Goal: Information Seeking & Learning: Find contact information

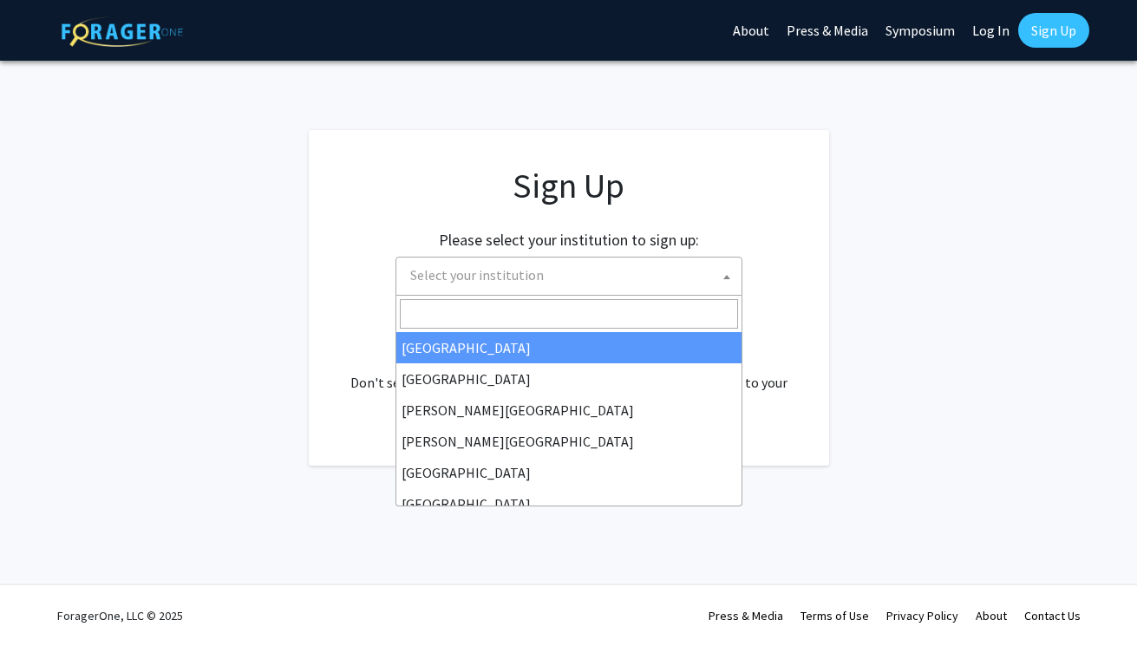
click at [578, 279] on span "Select your institution" at bounding box center [572, 276] width 338 height 36
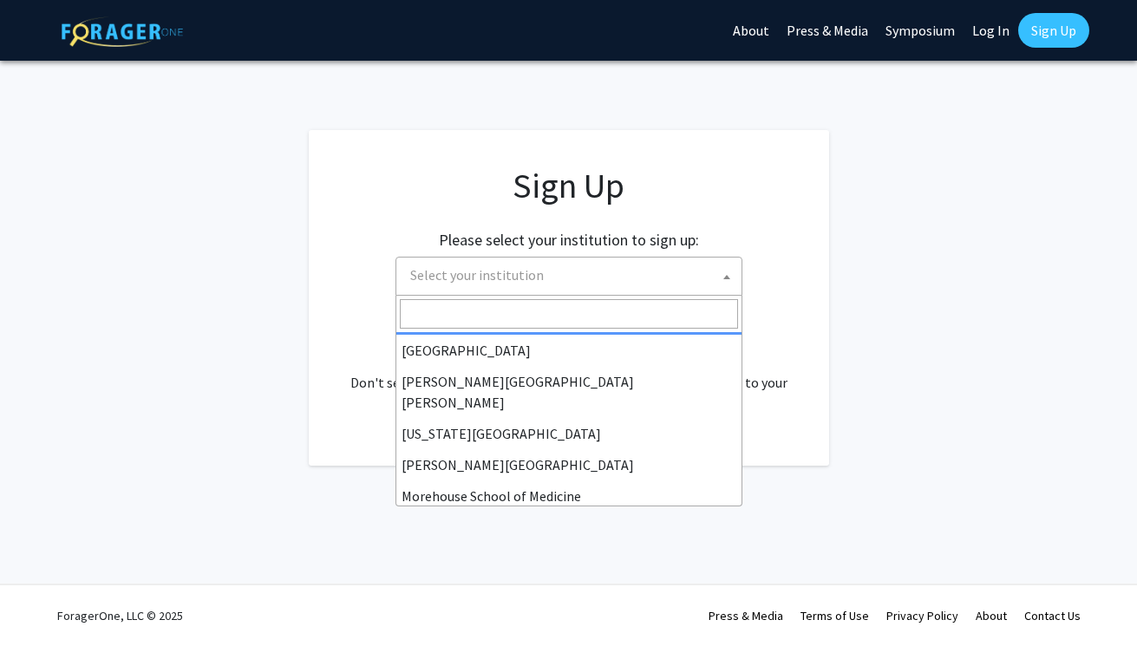
scroll to position [322, 0]
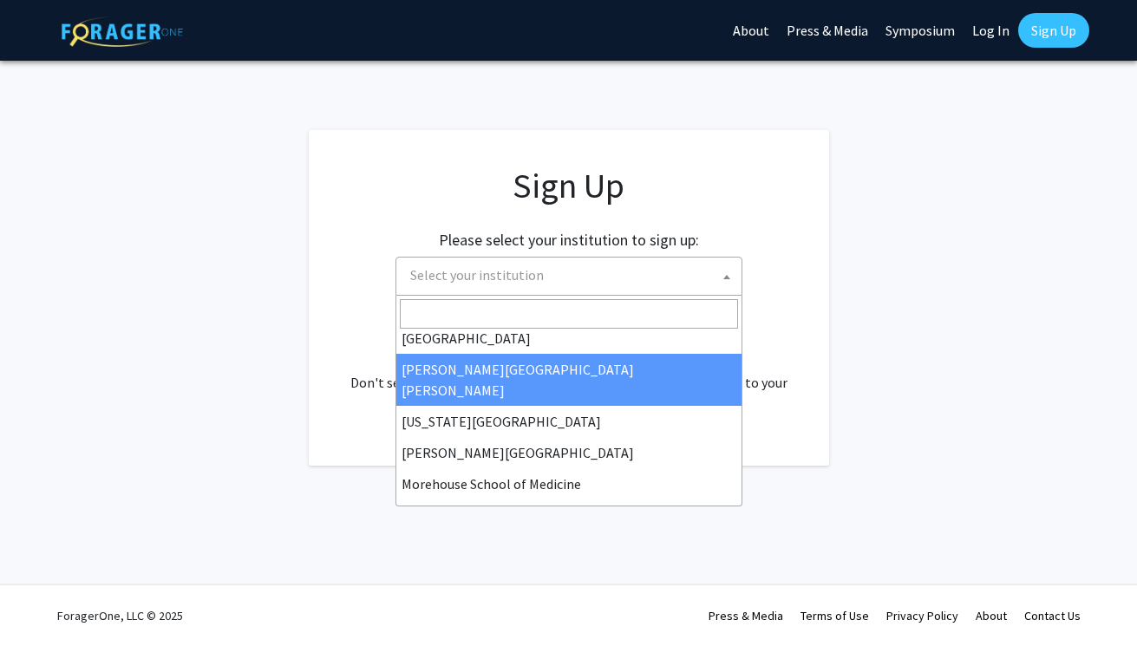
select select "1"
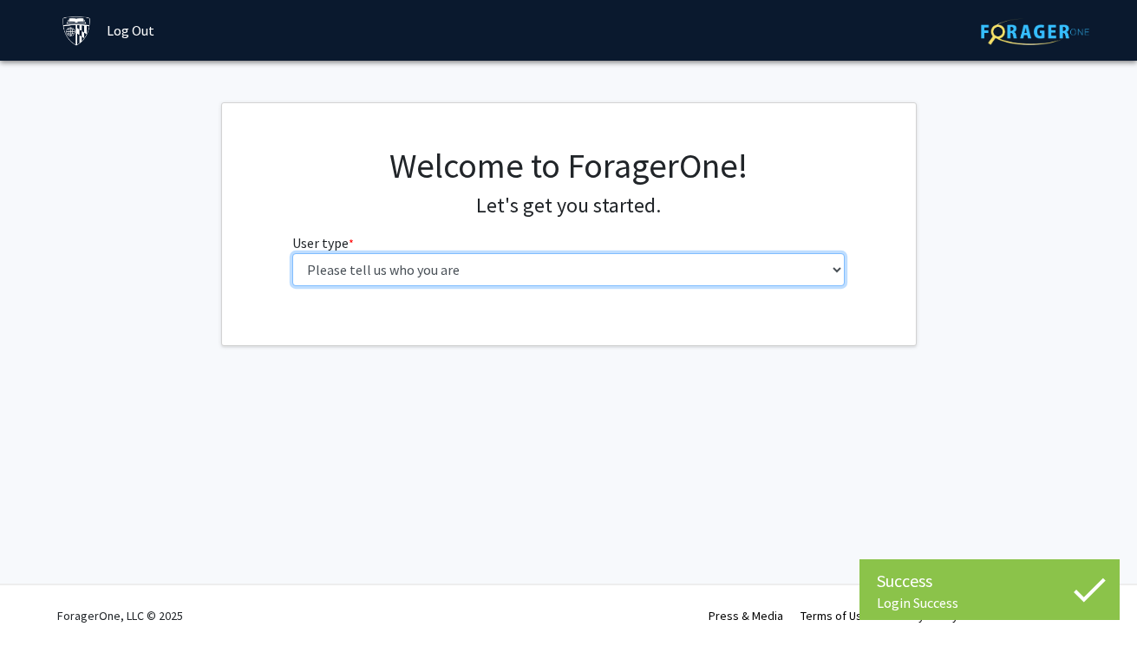
click at [510, 285] on select "Please tell us who you are Undergraduate Student Master's Student Doctoral Cand…" at bounding box center [568, 269] width 553 height 33
select select "2: masters"
click at [292, 253] on select "Please tell us who you are Undergraduate Student Master's Student Doctoral Cand…" at bounding box center [568, 269] width 553 height 33
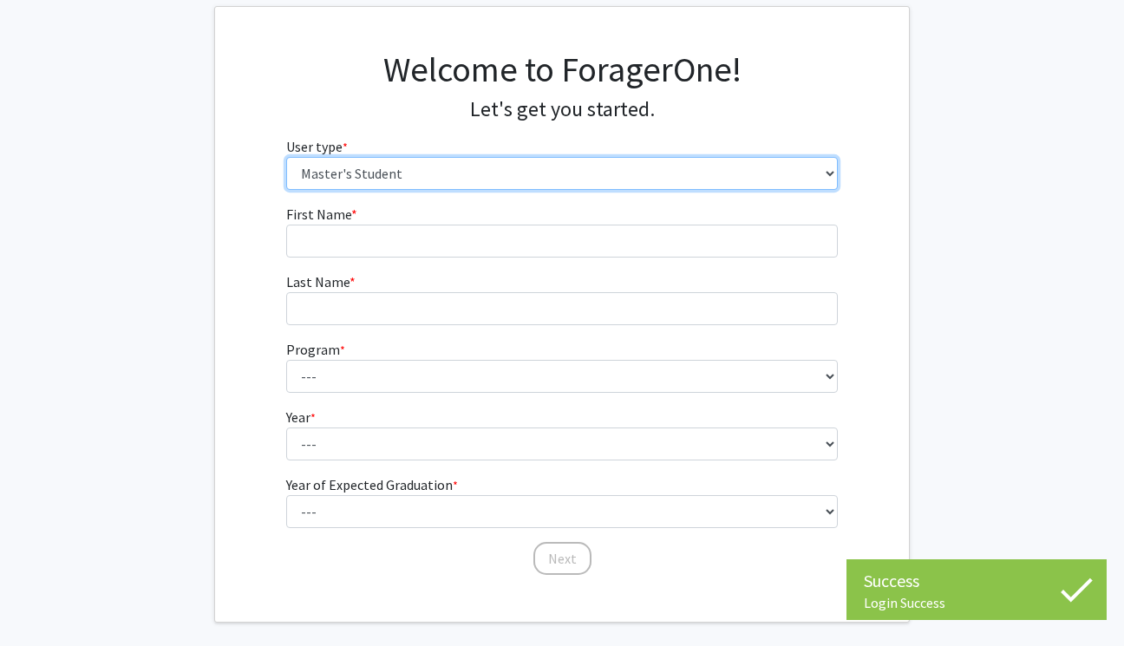
scroll to position [150, 0]
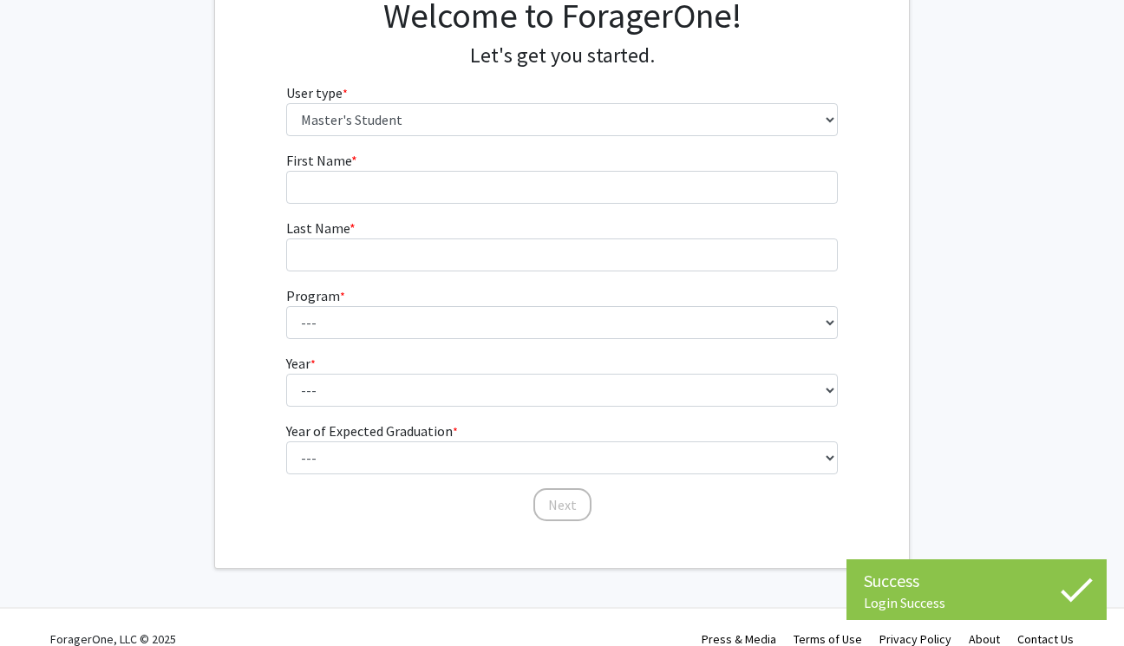
click at [479, 205] on form "First Name * required Last Name * required Program * required --- Anatomy Educa…" at bounding box center [562, 328] width 553 height 356
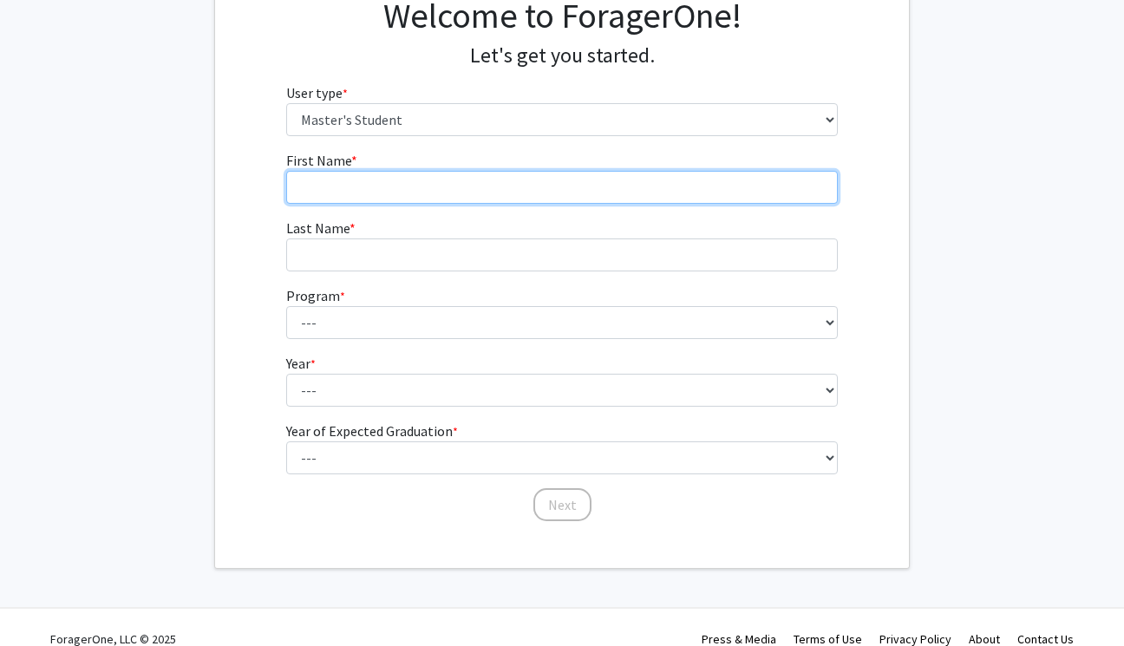
click at [485, 199] on input "First Name * required" at bounding box center [562, 187] width 553 height 33
type input "[PERSON_NAME]"
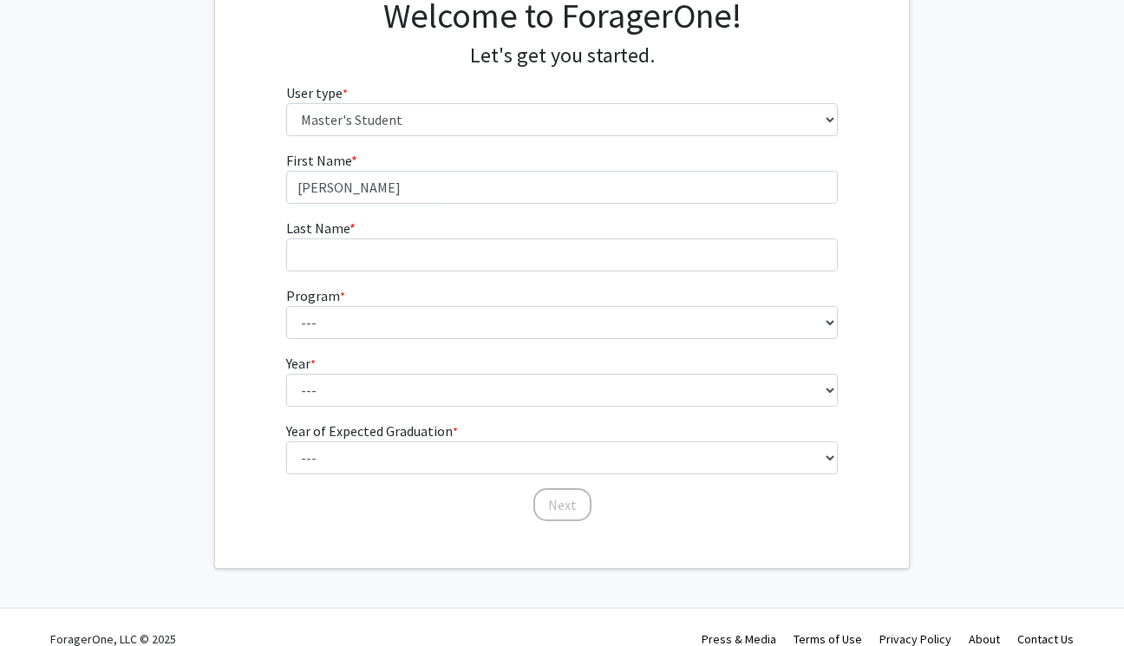
click at [452, 235] on fg-input "Last Name * required" at bounding box center [562, 245] width 553 height 54
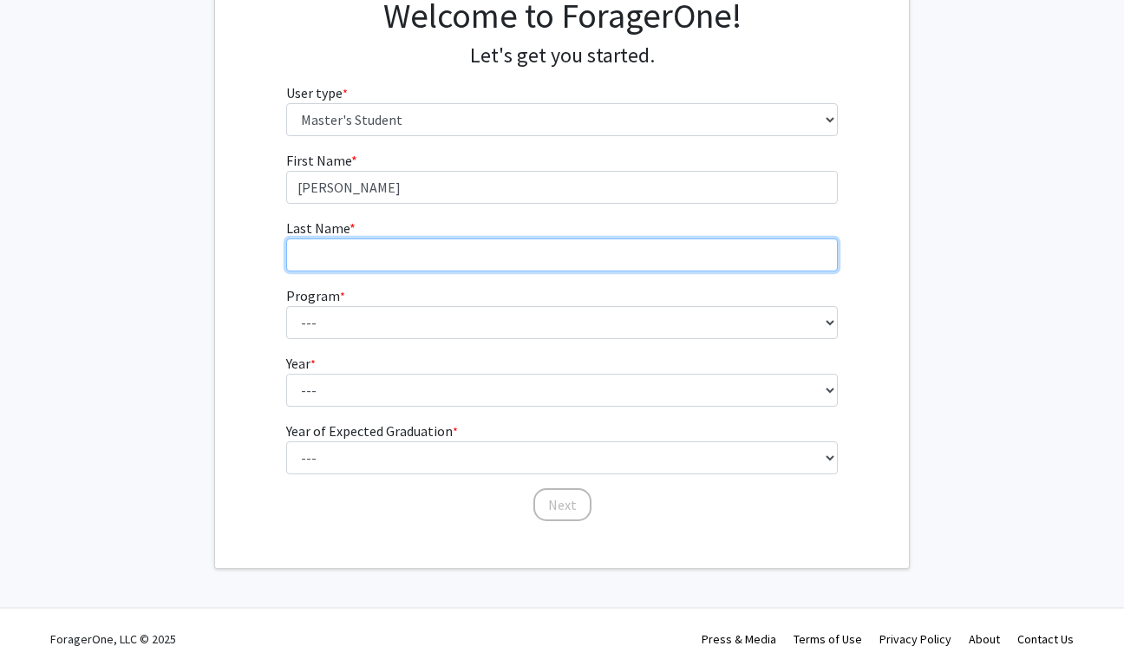
click at [456, 263] on input "Last Name * required" at bounding box center [562, 255] width 553 height 33
type input "[PERSON_NAME]"
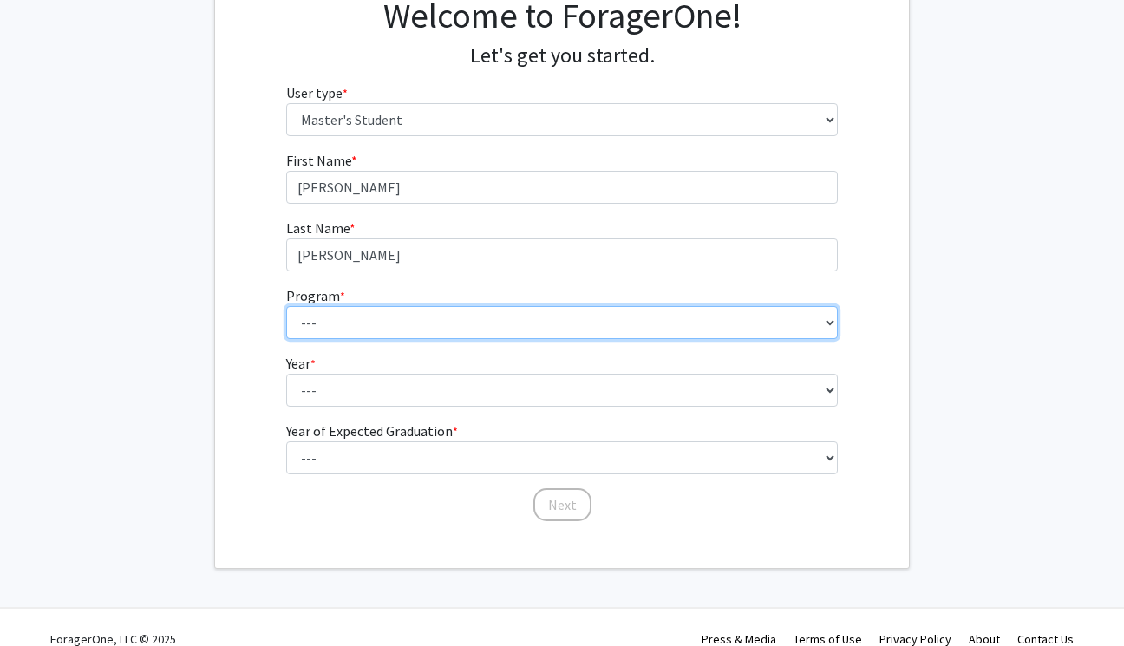
click at [378, 334] on select "--- Anatomy Education Applied and Computational Mathematics Applied Biomedical …" at bounding box center [562, 322] width 553 height 33
select select "39: 28"
click at [286, 306] on select "--- Anatomy Education Applied and Computational Mathematics Applied Biomedical …" at bounding box center [562, 322] width 553 height 33
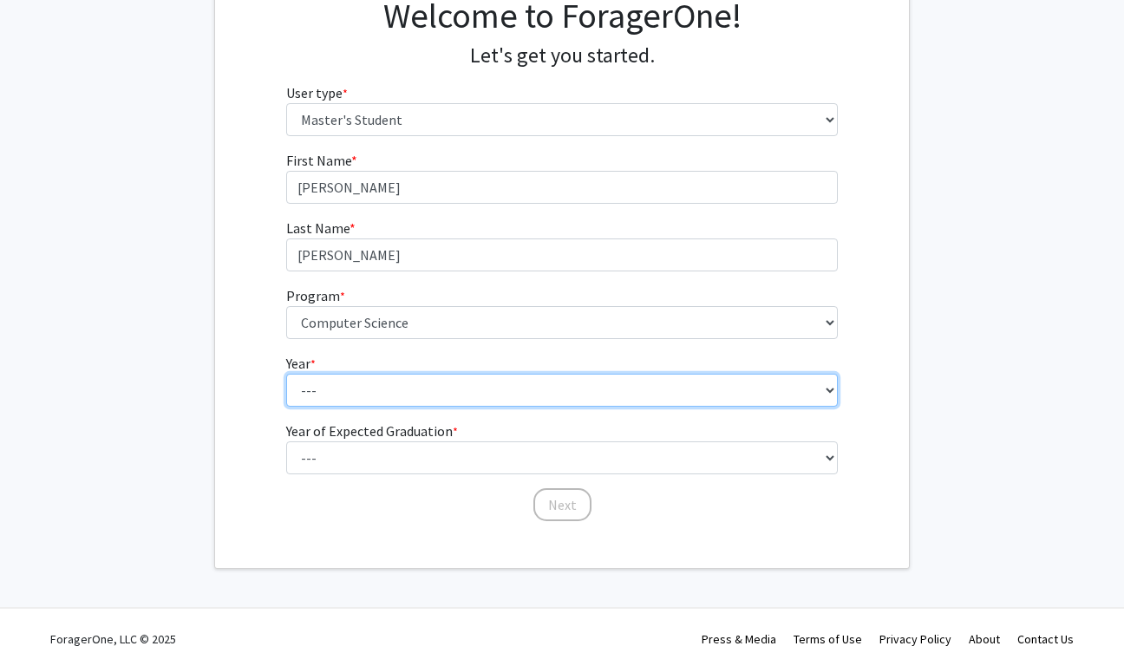
click at [423, 388] on select "--- First Year Second Year" at bounding box center [562, 390] width 553 height 33
select select "1: first_year"
click at [286, 374] on select "--- First Year Second Year" at bounding box center [562, 390] width 553 height 33
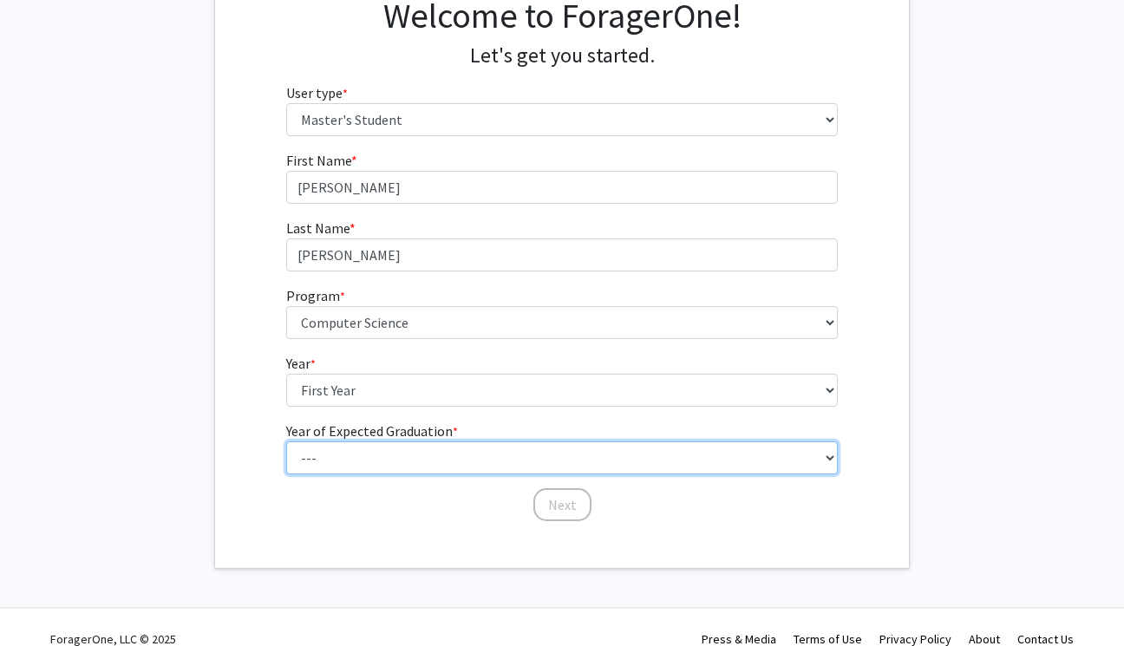
click at [427, 456] on select "--- 2025 2026 2027 2028 2029 2030 2031 2032 2033 2034" at bounding box center [562, 458] width 553 height 33
select select "3: 2027"
click at [286, 442] on select "--- 2025 2026 2027 2028 2029 2030 2031 2032 2033 2034" at bounding box center [562, 458] width 553 height 33
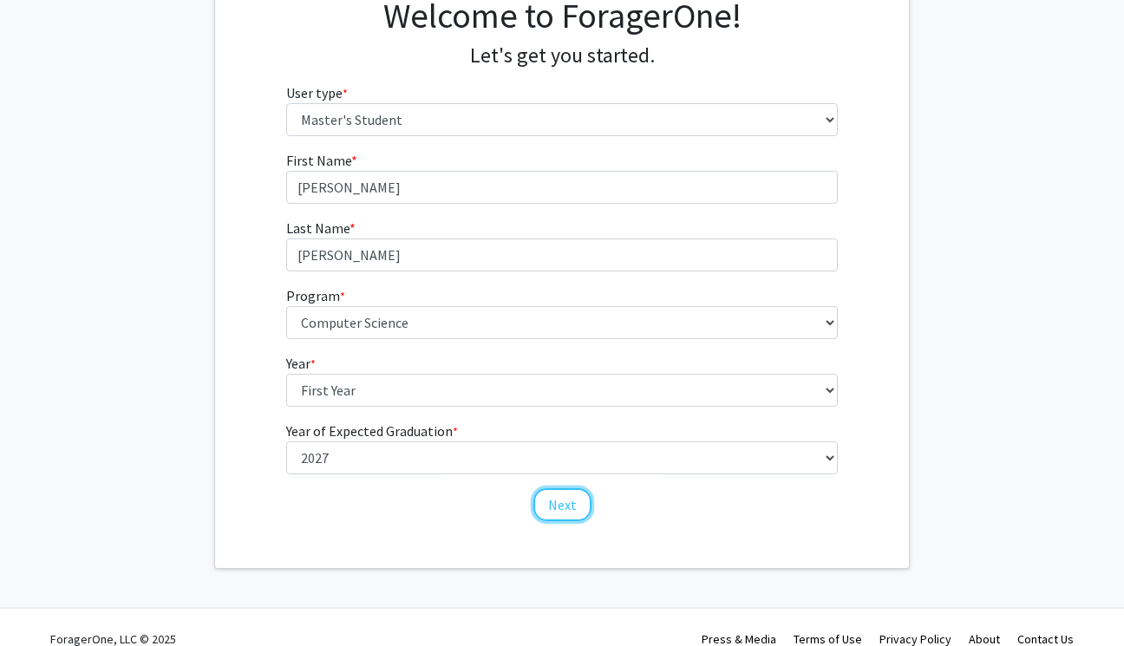
click at [553, 501] on button "Next" at bounding box center [563, 504] width 58 height 33
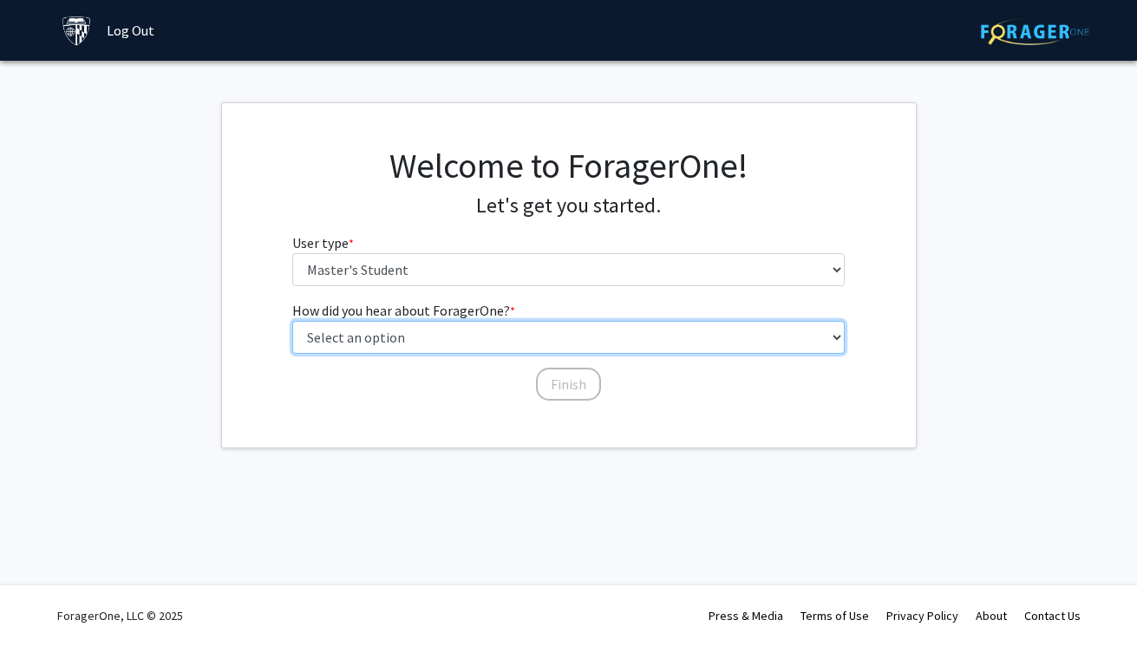
click at [453, 338] on select "Select an option Peer/student recommendation Faculty/staff recommendation Unive…" at bounding box center [568, 337] width 553 height 33
select select "3: university_website"
click at [292, 321] on select "Select an option Peer/student recommendation Faculty/staff recommendation Unive…" at bounding box center [568, 337] width 553 height 33
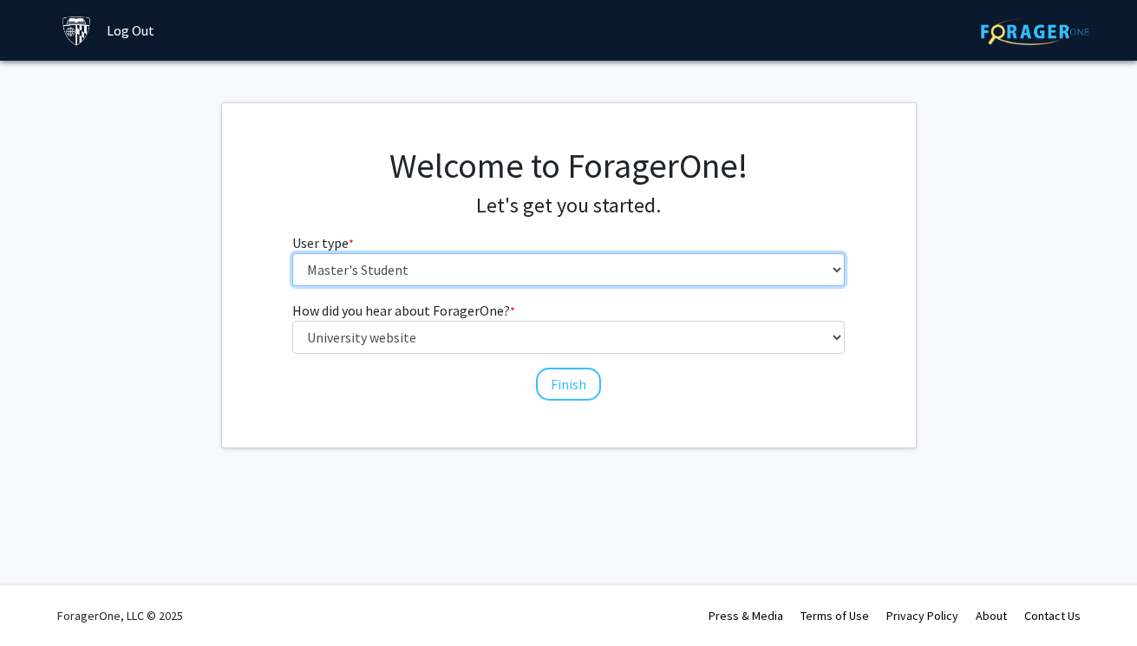
click at [494, 266] on select "Please tell us who you are Undergraduate Student Master's Student Doctoral Cand…" at bounding box center [568, 269] width 553 height 33
click at [292, 253] on select "Please tell us who you are Undergraduate Student Master's Student Doctoral Cand…" at bounding box center [568, 269] width 553 height 33
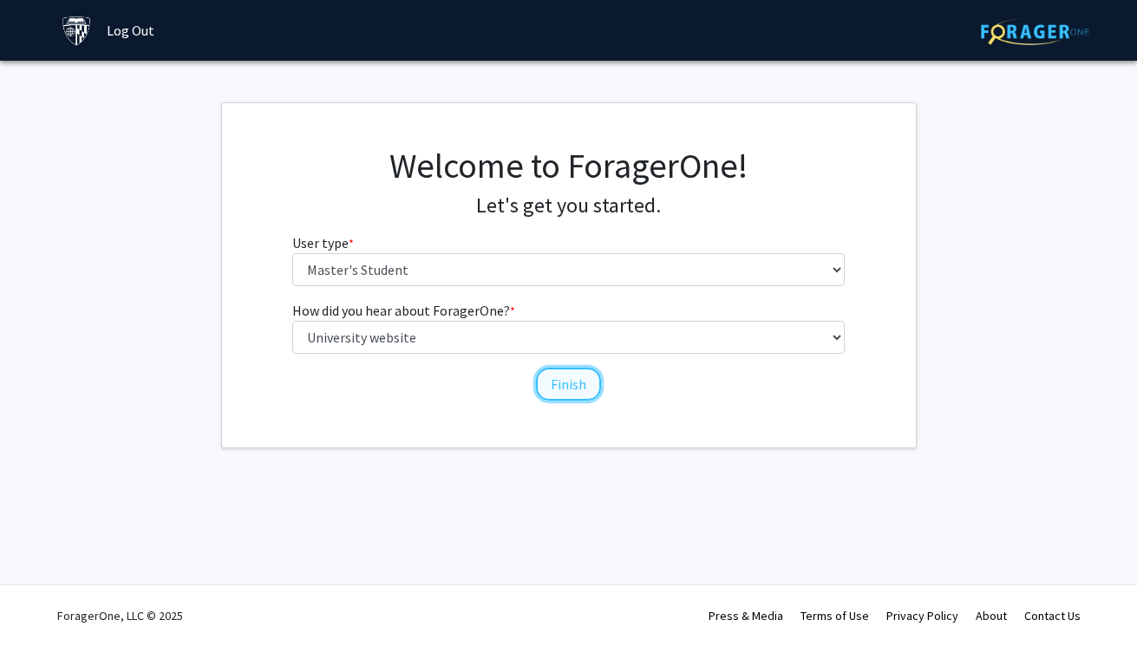
click at [587, 388] on button "Finish" at bounding box center [568, 384] width 65 height 33
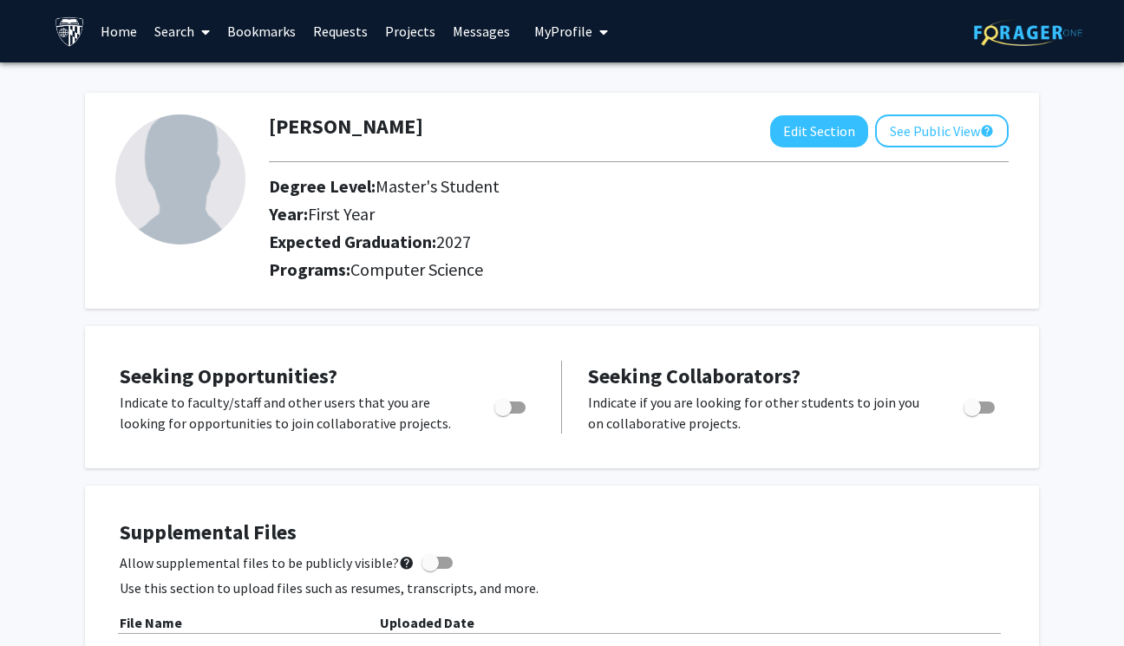
click at [199, 36] on span at bounding box center [202, 32] width 16 height 61
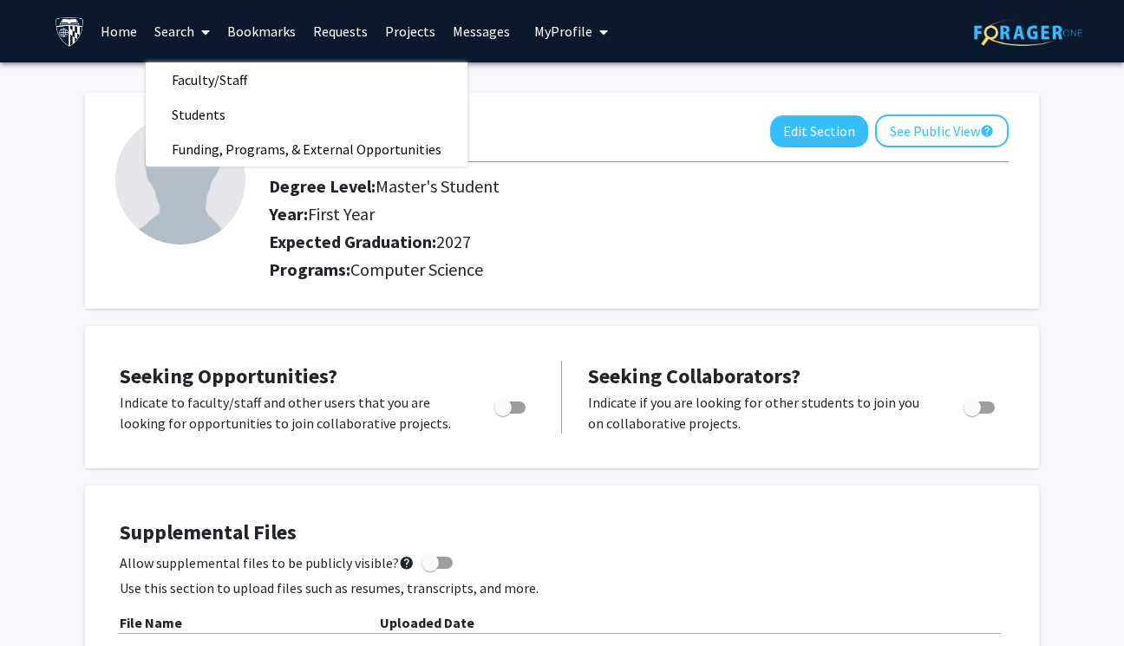
click at [185, 31] on link "Search" at bounding box center [182, 31] width 73 height 61
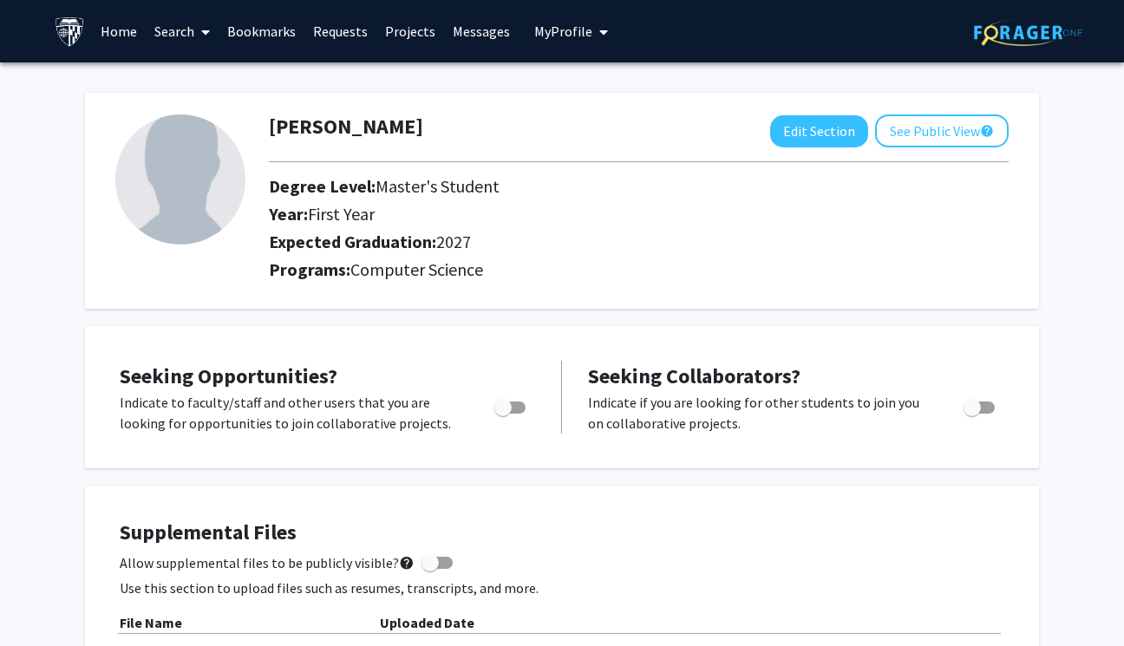
click at [127, 29] on link "Home" at bounding box center [119, 31] width 54 height 61
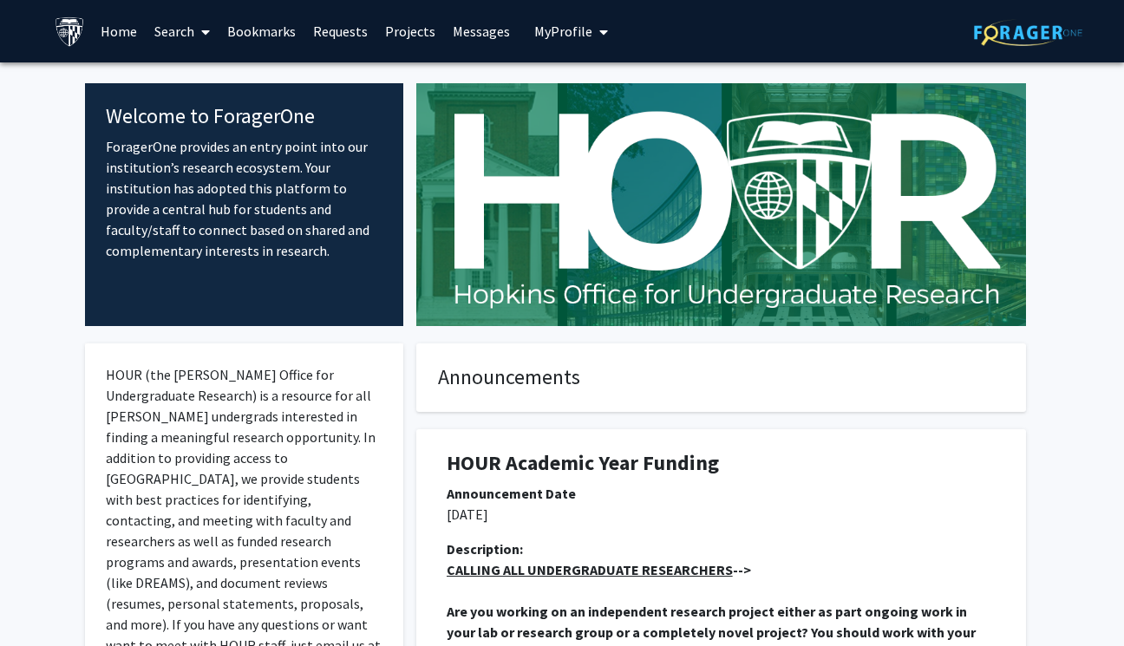
click at [483, 180] on img at bounding box center [721, 204] width 610 height 243
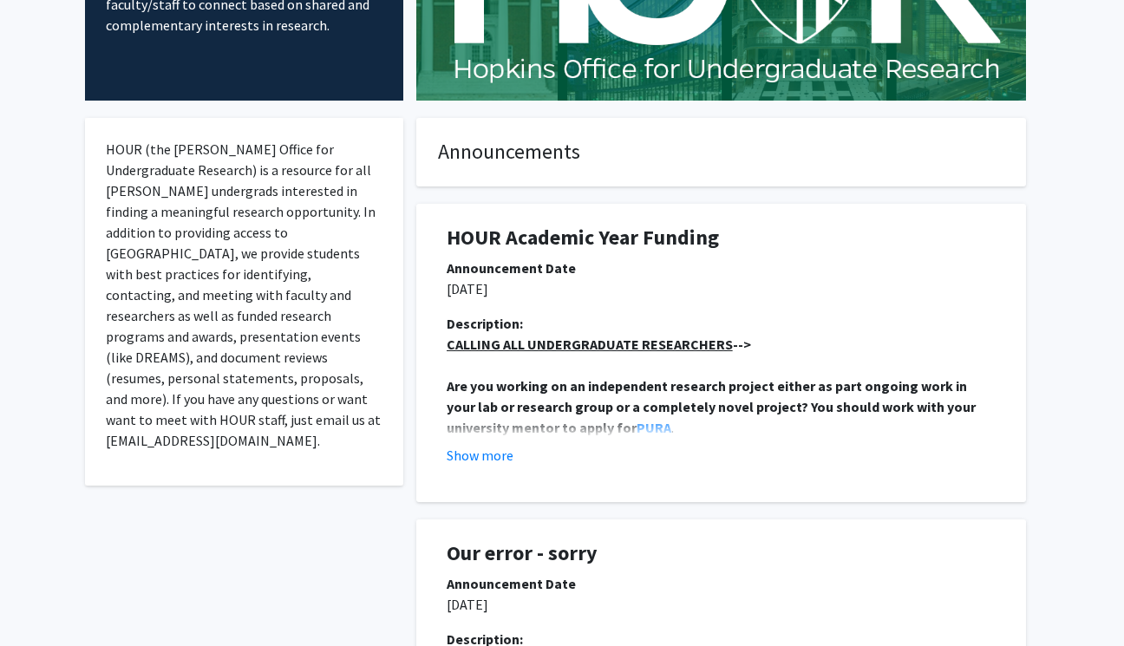
scroll to position [229, 0]
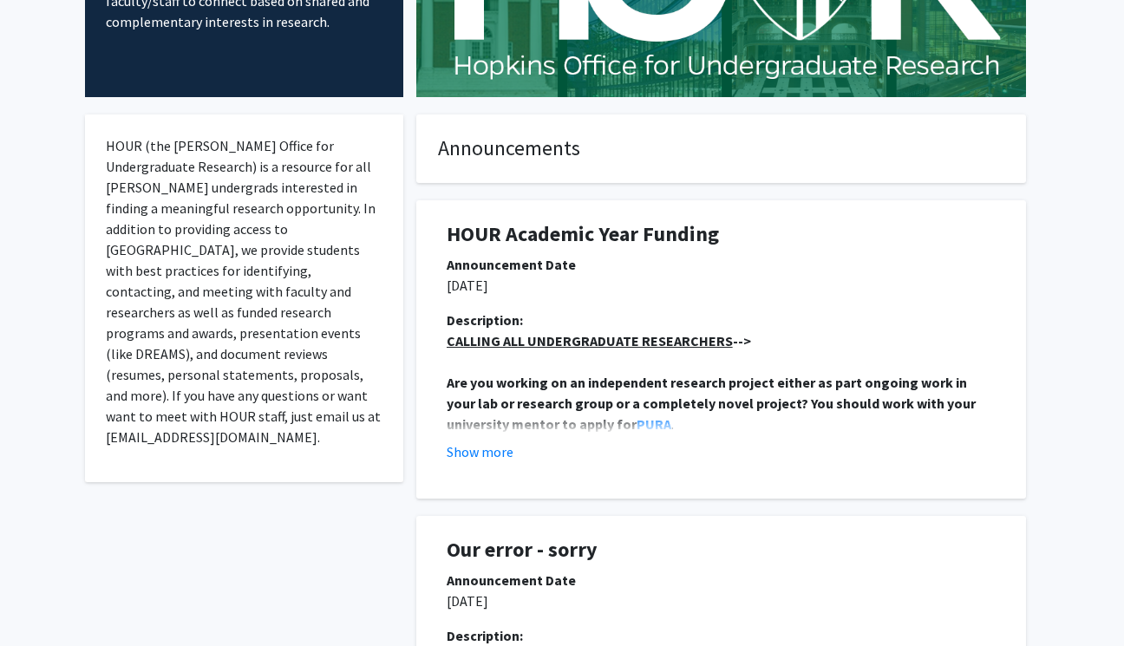
click at [312, 281] on p "HOUR (the [PERSON_NAME] Office for Undergraduate Research) is a resource for al…" at bounding box center [244, 291] width 277 height 312
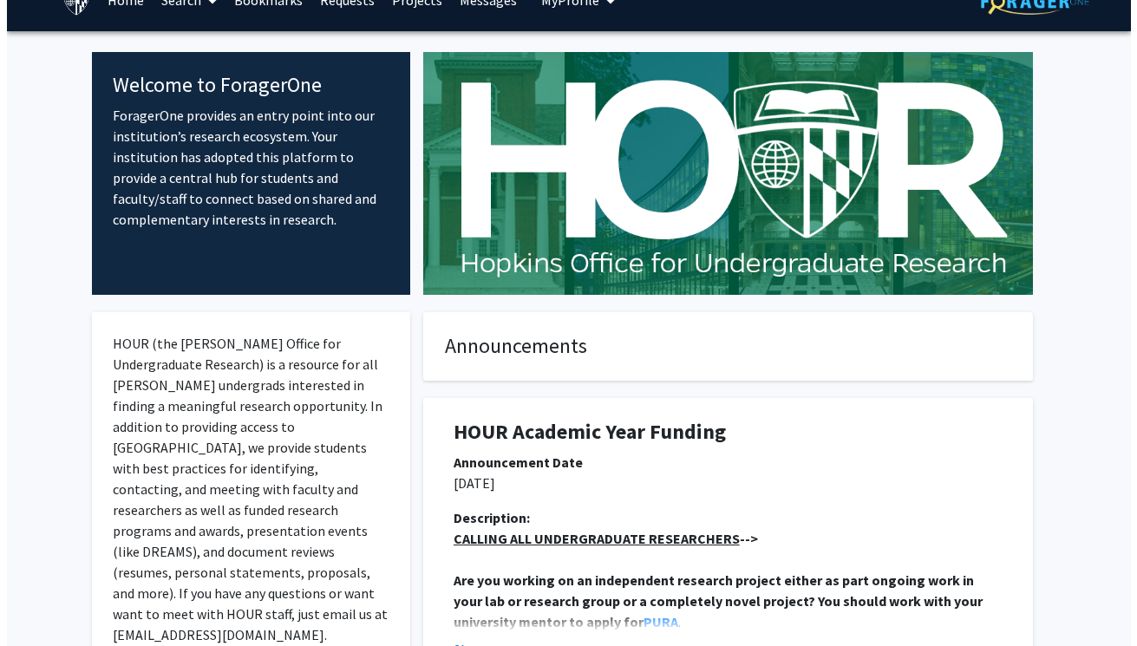
scroll to position [0, 0]
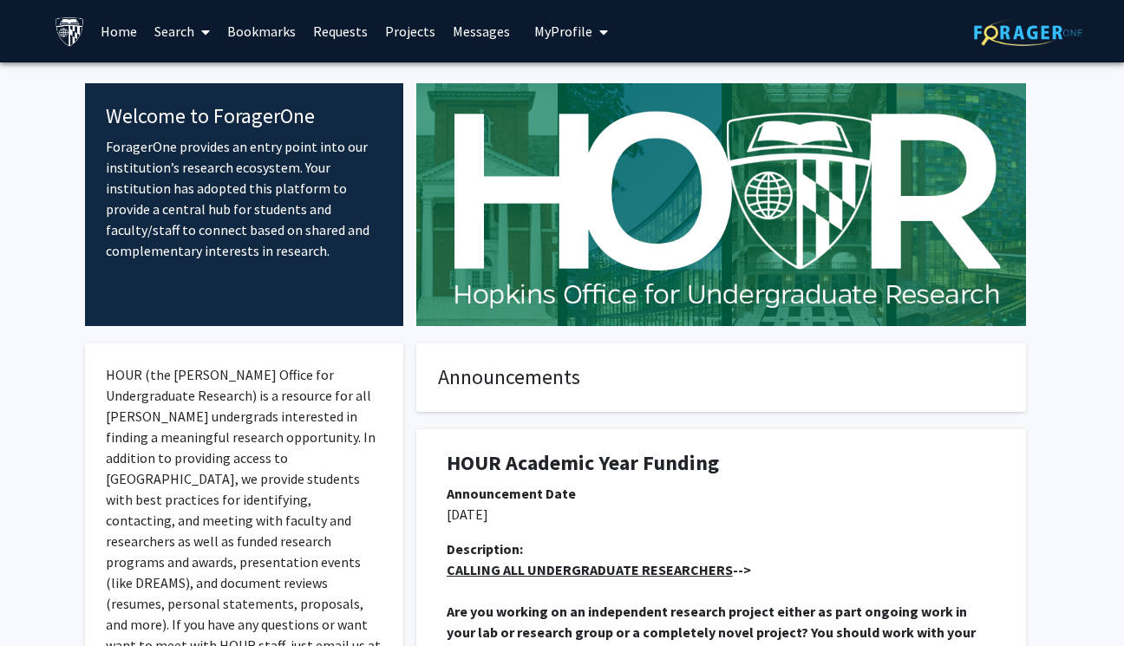
click at [179, 26] on link "Search" at bounding box center [182, 31] width 73 height 61
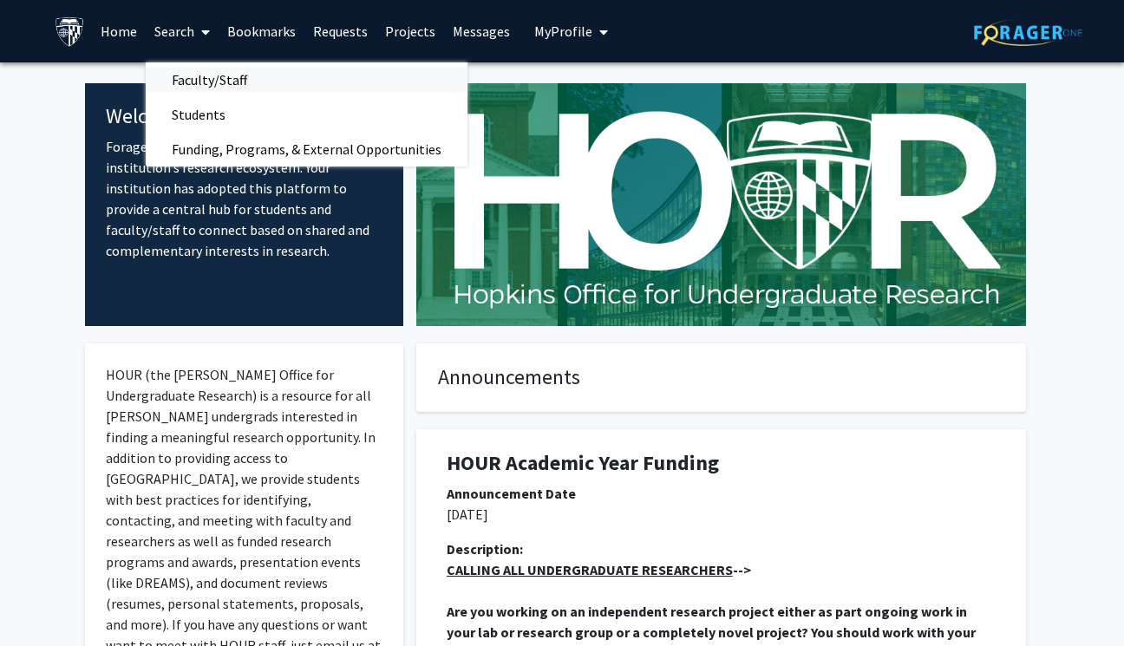
click at [212, 83] on span "Faculty/Staff" at bounding box center [210, 79] width 128 height 35
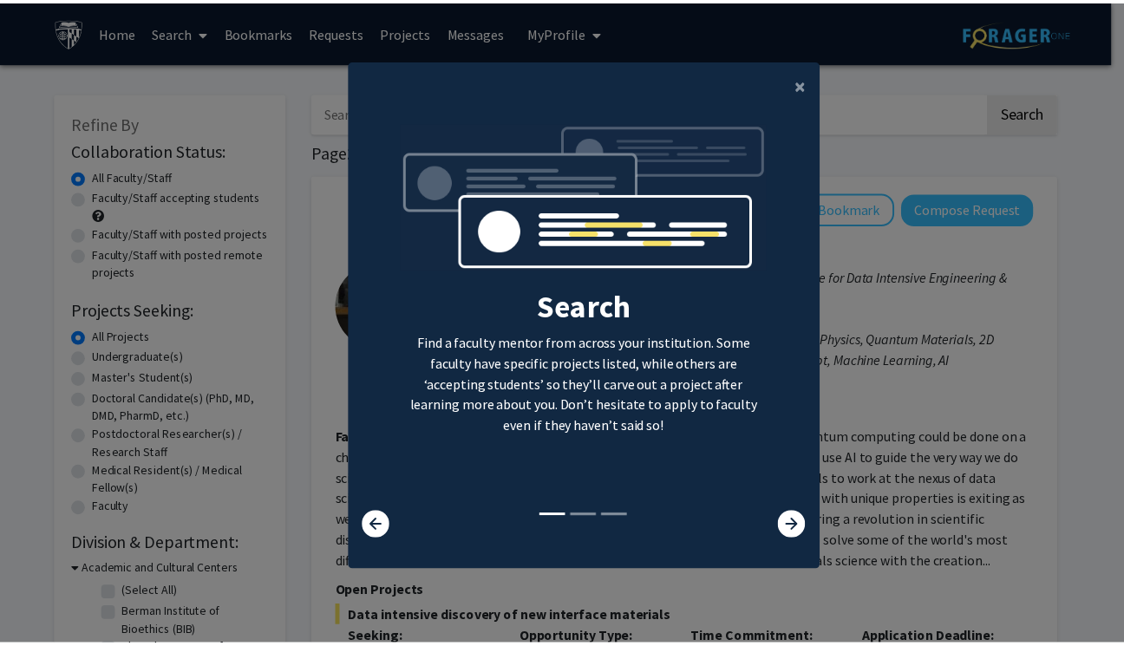
scroll to position [17, 0]
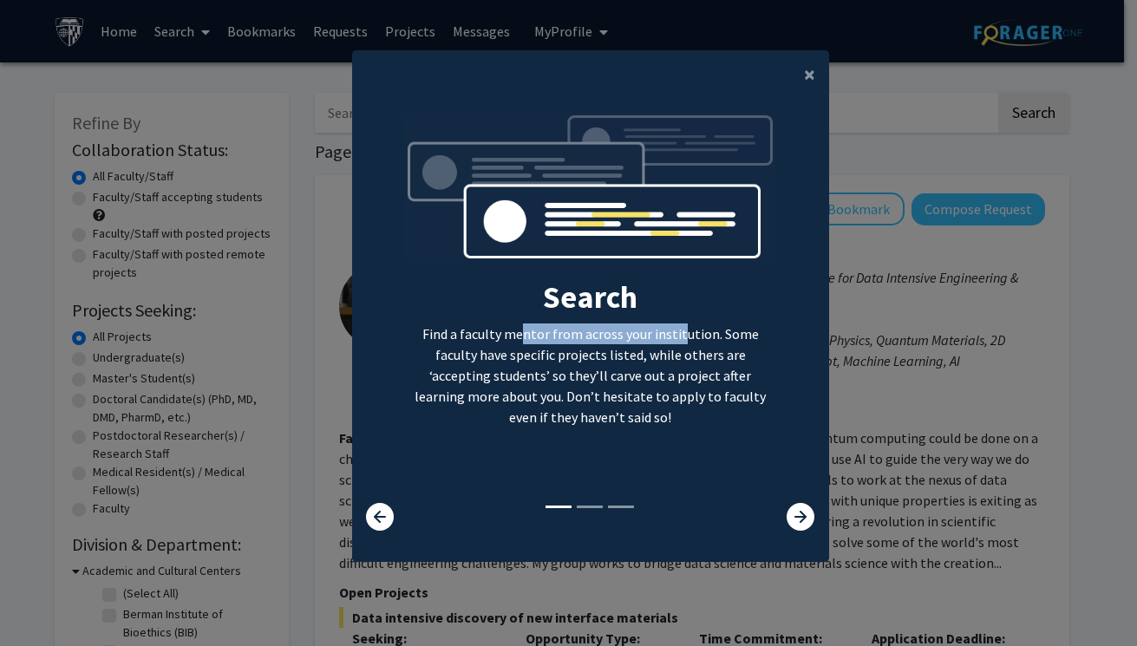
drag, startPoint x: 488, startPoint y: 337, endPoint x: 653, endPoint y: 337, distance: 164.9
click at [652, 337] on p "Find a faculty mentor from across your institution. Some faculty have specific …" at bounding box center [590, 376] width 370 height 104
click at [787, 511] on icon at bounding box center [801, 517] width 28 height 28
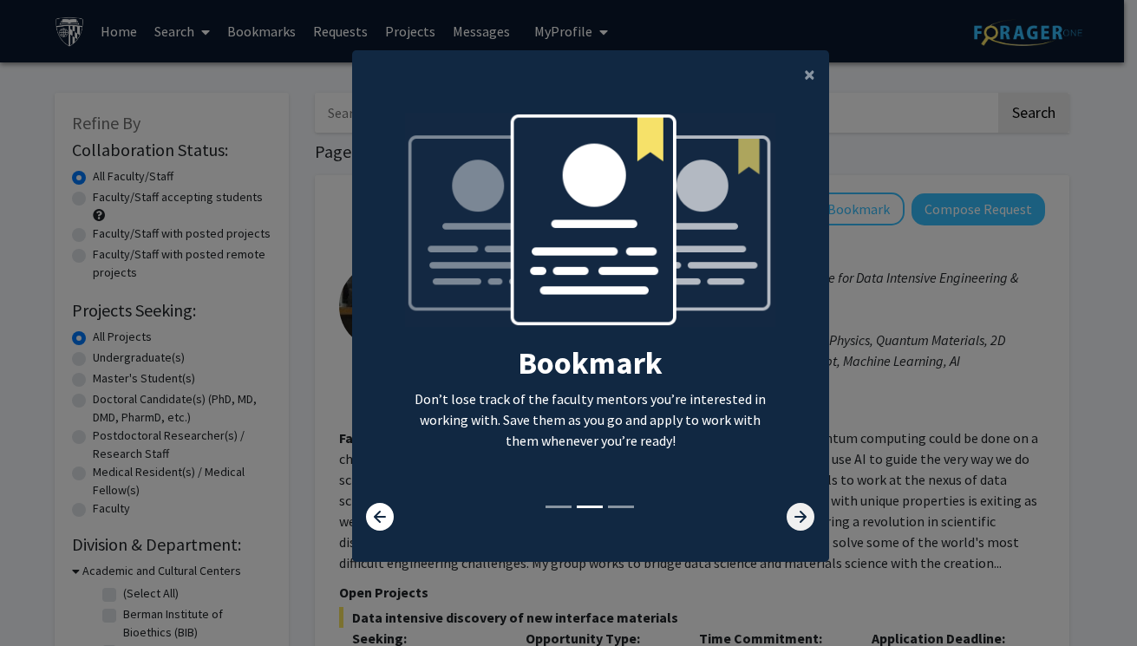
click at [795, 514] on icon at bounding box center [801, 517] width 28 height 28
click at [790, 518] on icon at bounding box center [801, 517] width 28 height 28
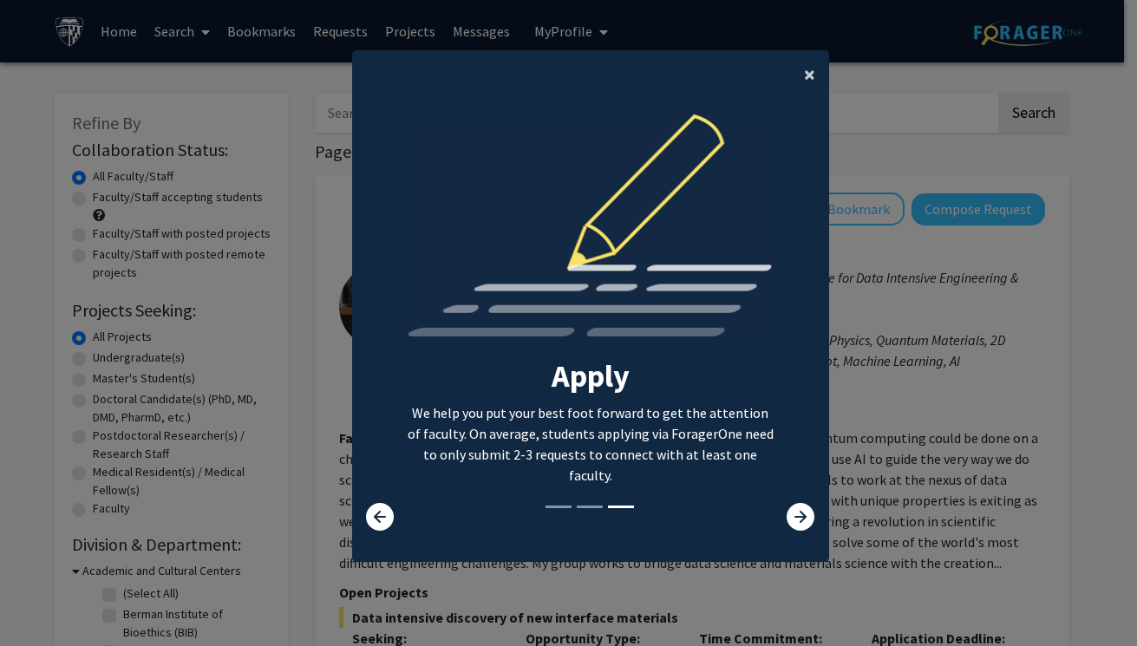
click at [804, 71] on span "×" at bounding box center [809, 74] width 11 height 27
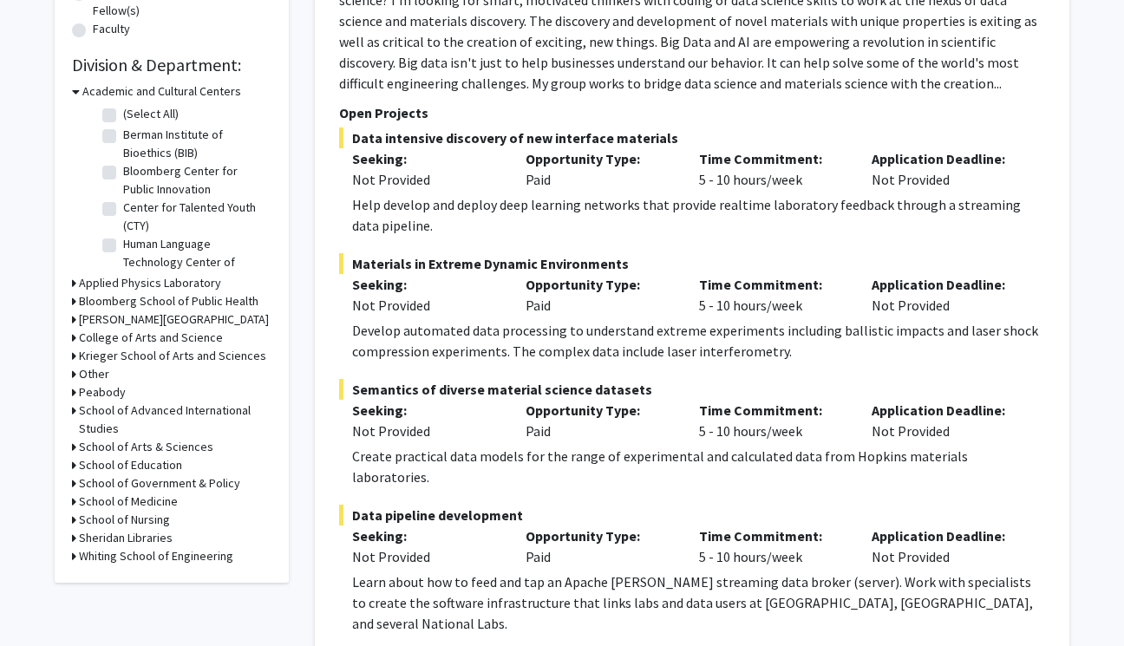
scroll to position [453, 0]
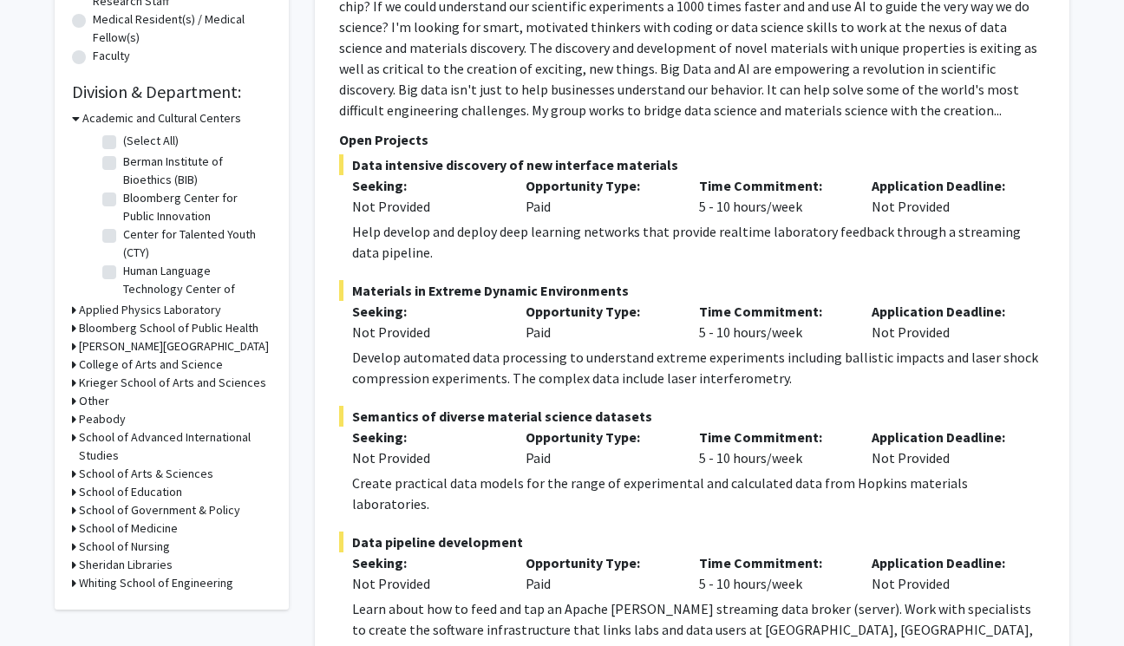
click at [82, 119] on h3 "Academic and Cultural Centers" at bounding box center [161, 118] width 159 height 18
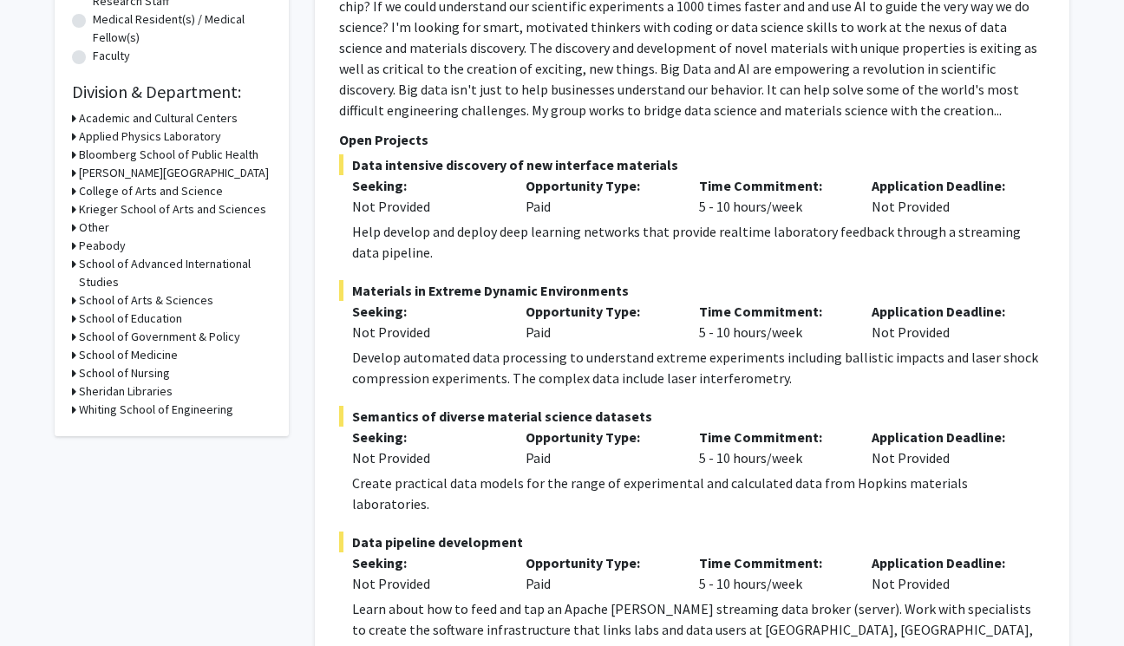
click at [167, 413] on h3 "Whiting School of Engineering" at bounding box center [156, 410] width 154 height 18
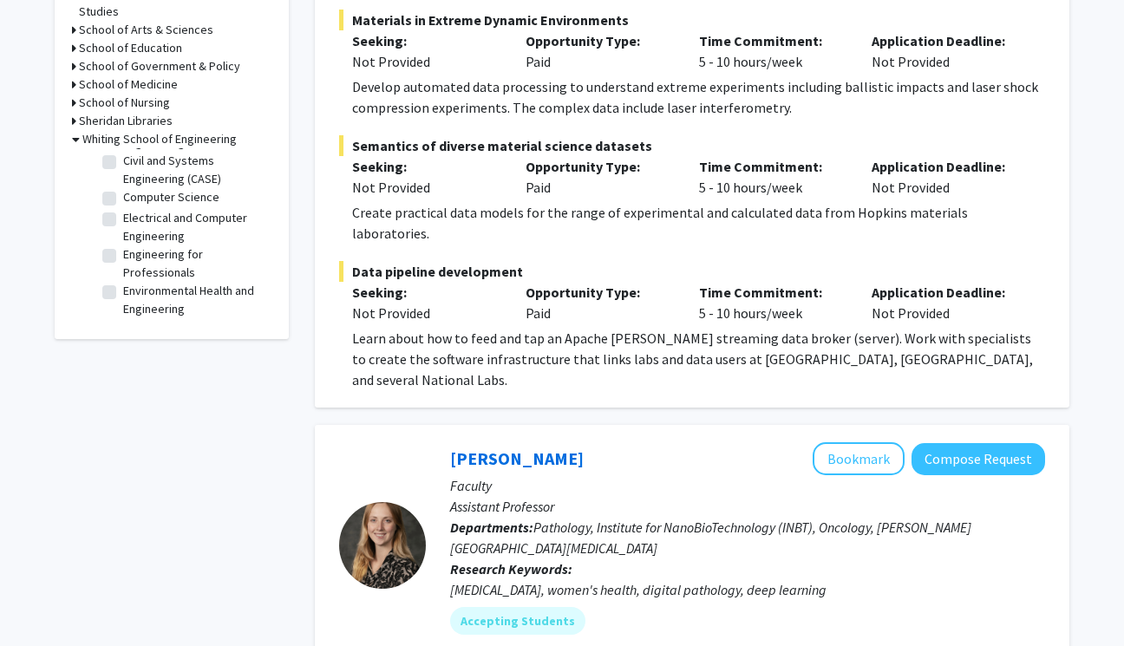
scroll to position [336, 0]
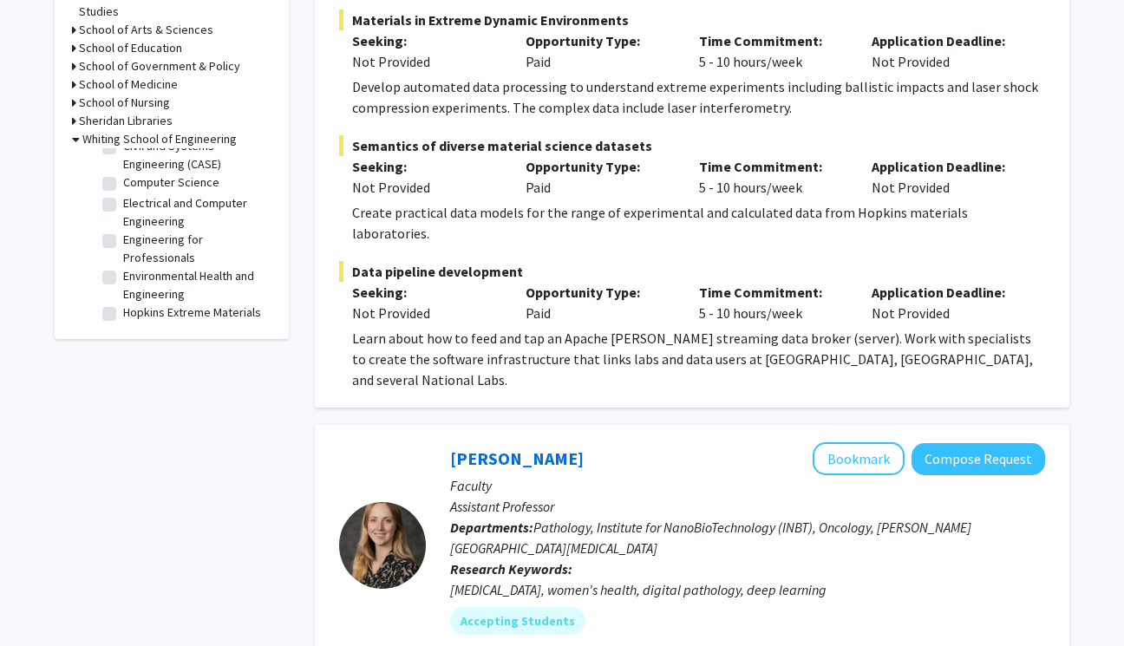
click at [123, 192] on label "Computer Science" at bounding box center [171, 183] width 96 height 18
click at [123, 185] on input "Computer Science" at bounding box center [128, 179] width 11 height 11
checkbox input "true"
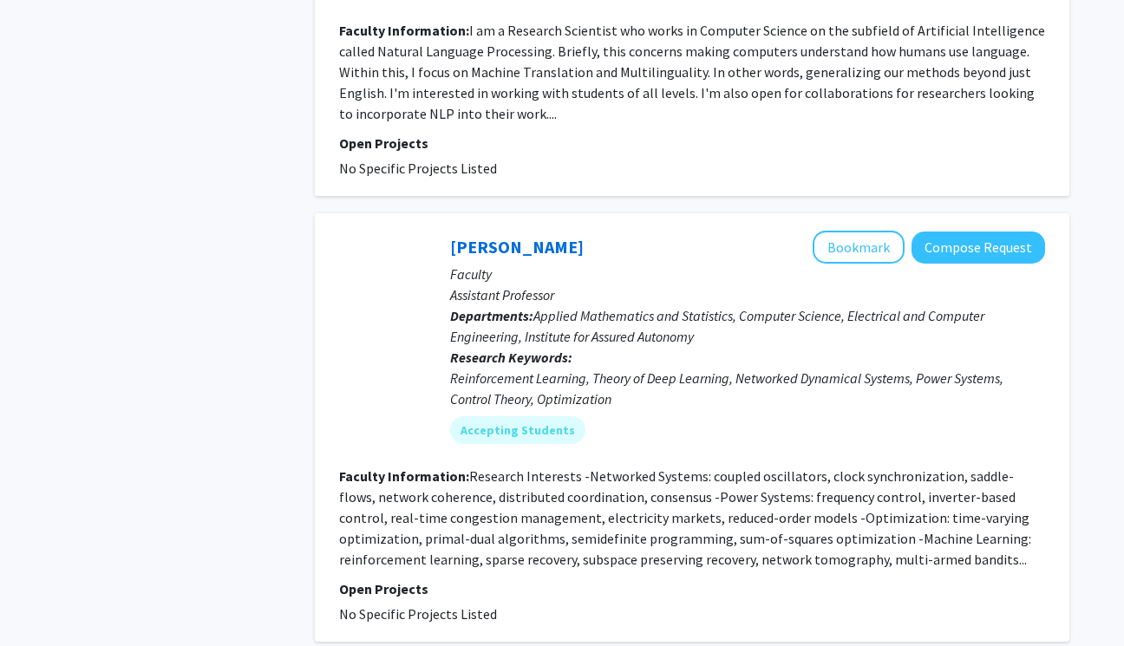
scroll to position [4258, 0]
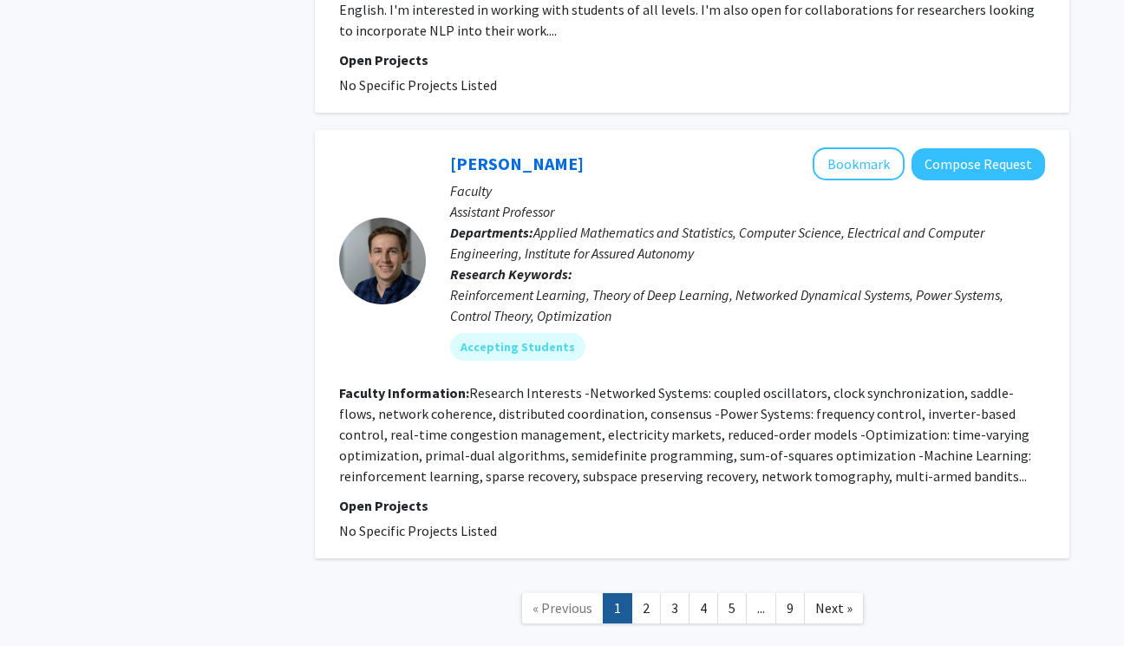
click at [657, 593] on link "2" at bounding box center [646, 608] width 29 height 30
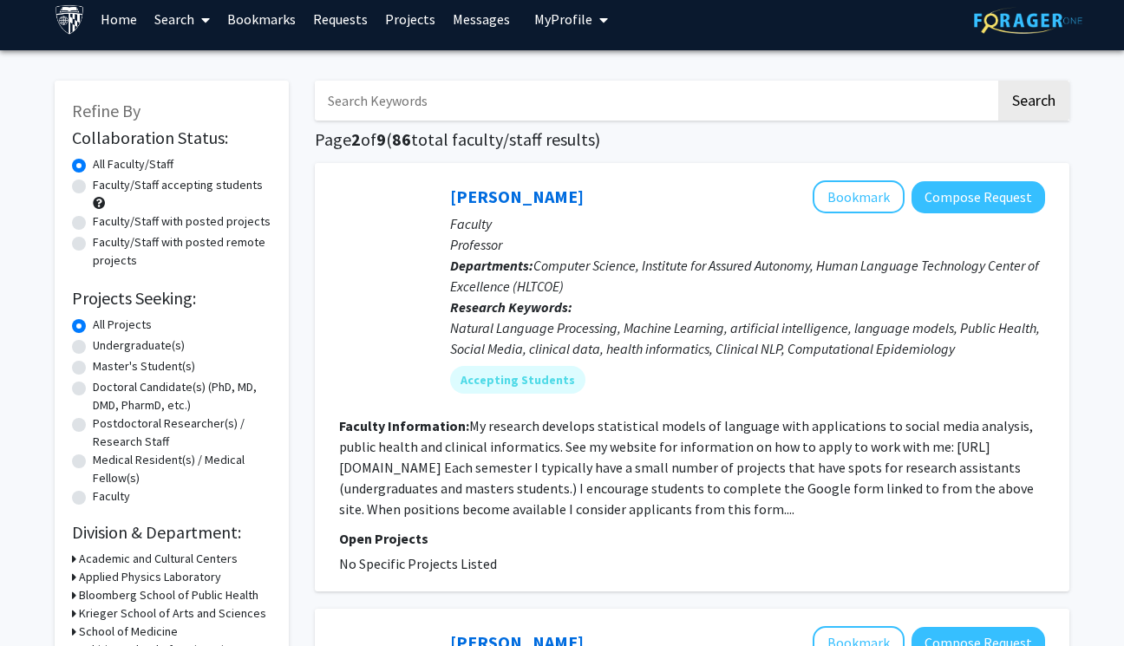
scroll to position [30, 0]
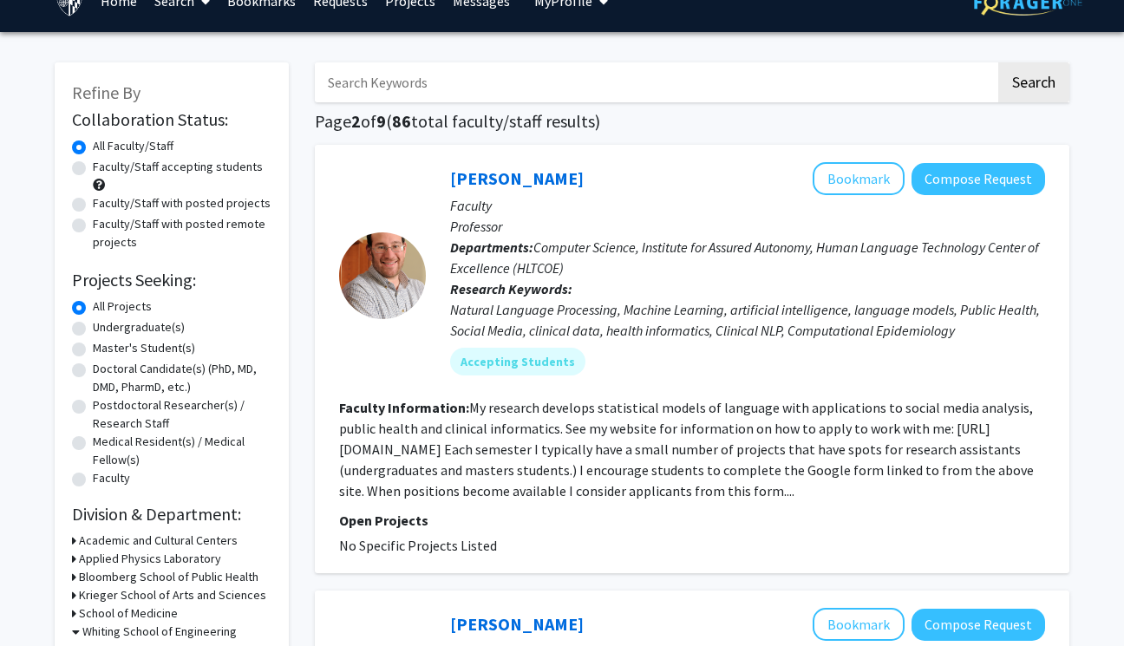
click at [93, 349] on label "Master's Student(s)" at bounding box center [144, 348] width 102 height 18
click at [93, 349] on input "Master's Student(s)" at bounding box center [98, 344] width 11 height 11
radio input "true"
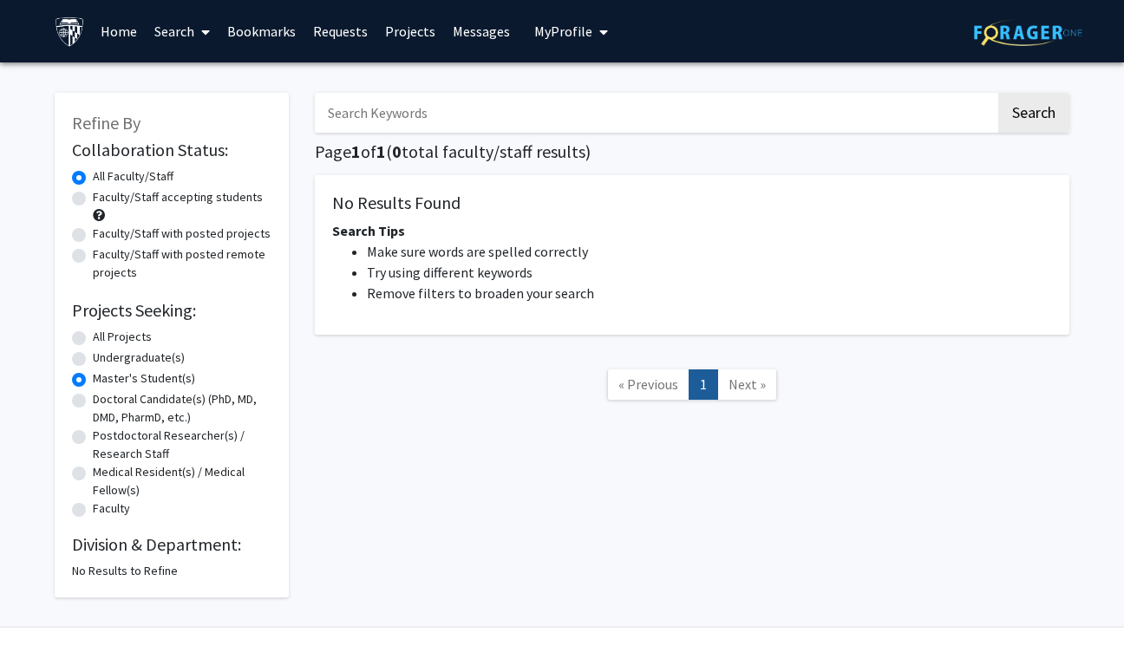
click at [91, 343] on div "All Projects" at bounding box center [172, 338] width 200 height 21
click at [93, 339] on label "All Projects" at bounding box center [122, 337] width 59 height 18
click at [93, 339] on input "All Projects" at bounding box center [98, 333] width 11 height 11
radio input "true"
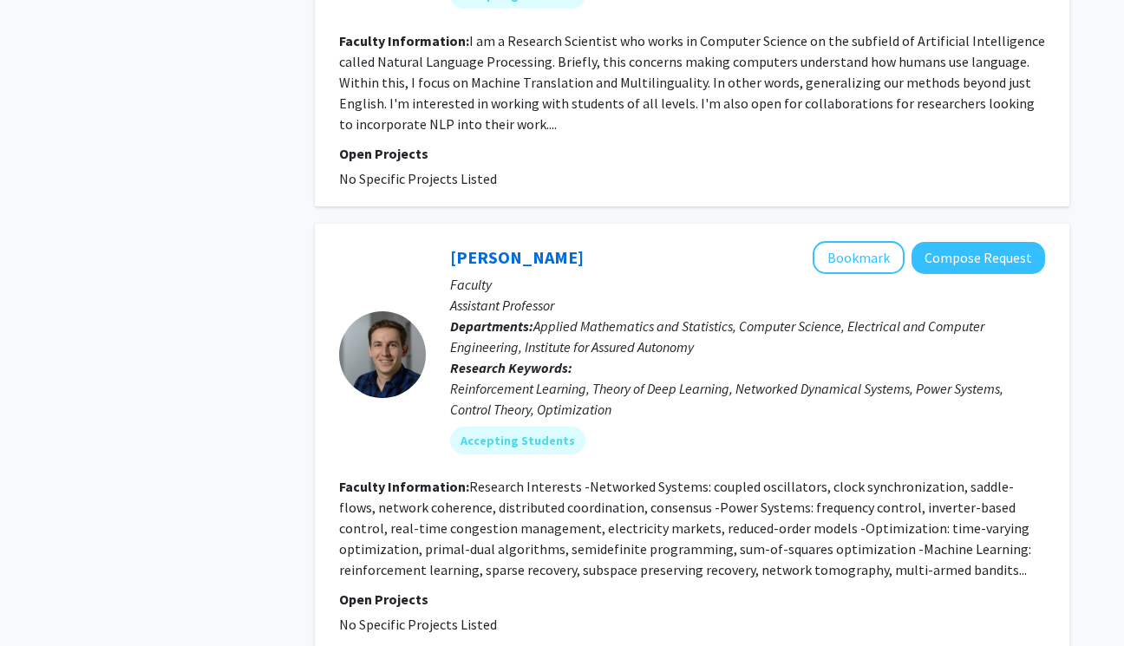
scroll to position [4258, 0]
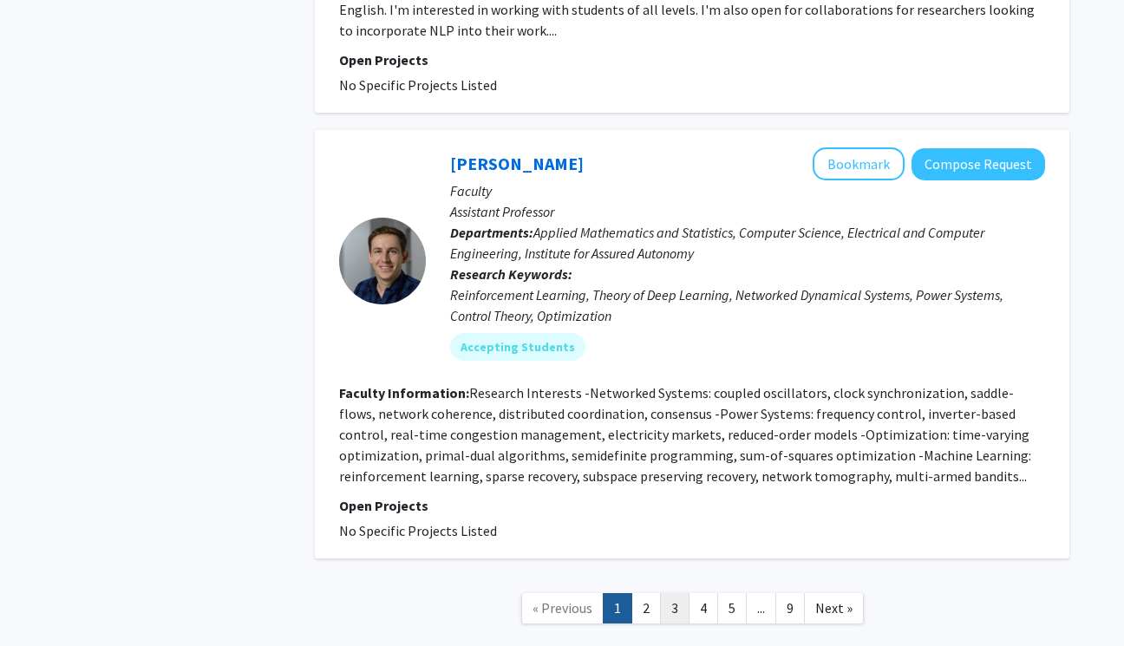
click at [676, 593] on link "3" at bounding box center [674, 608] width 29 height 30
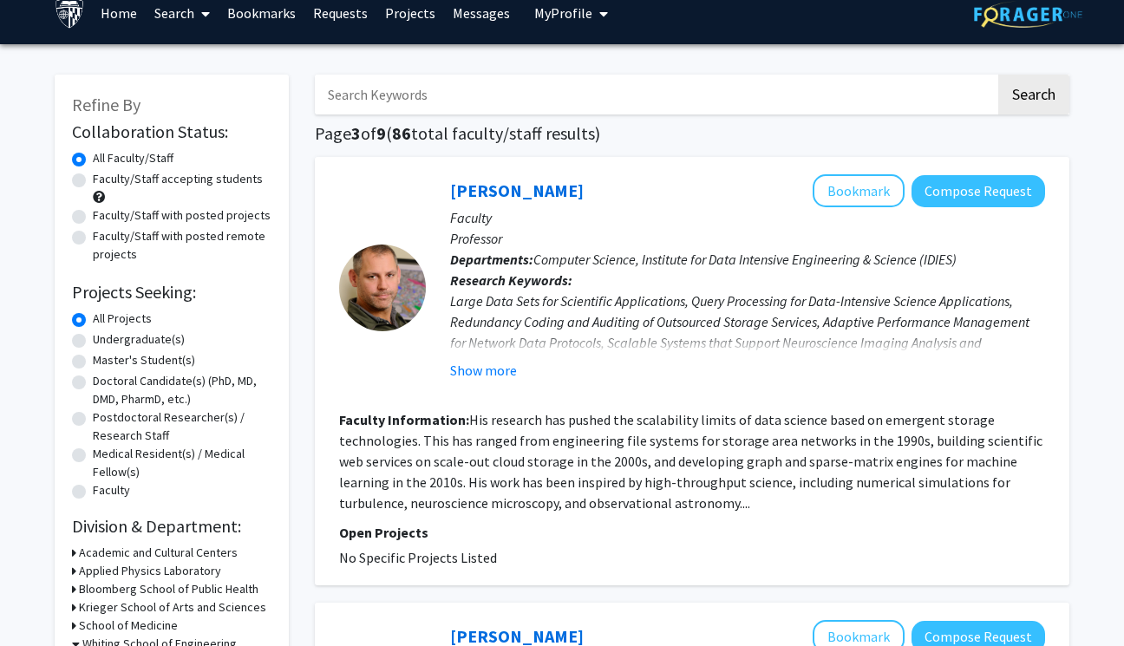
scroll to position [30, 0]
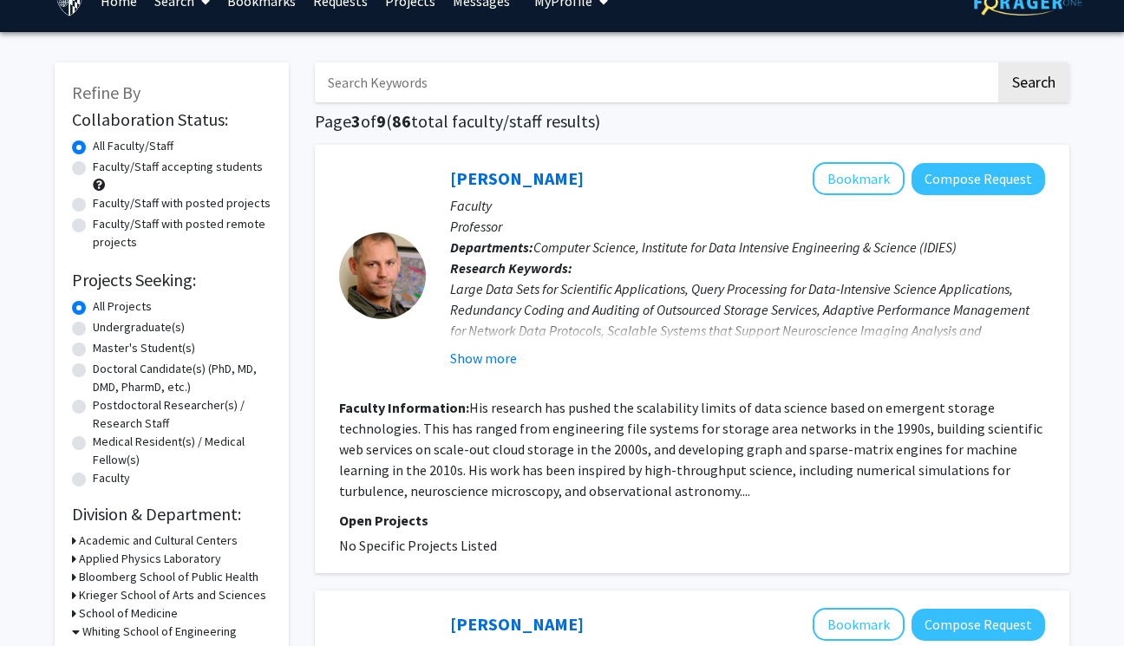
click at [93, 167] on label "Faculty/Staff accepting students" at bounding box center [178, 167] width 170 height 18
click at [93, 167] on input "Faculty/Staff accepting students" at bounding box center [98, 163] width 11 height 11
radio input "true"
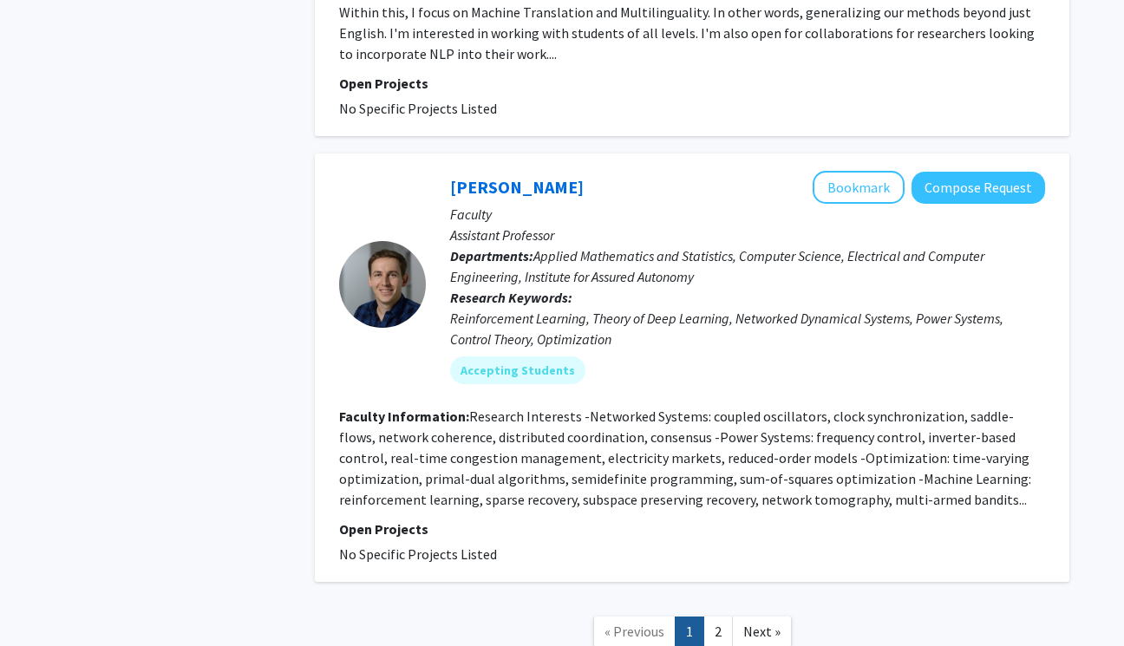
scroll to position [4258, 0]
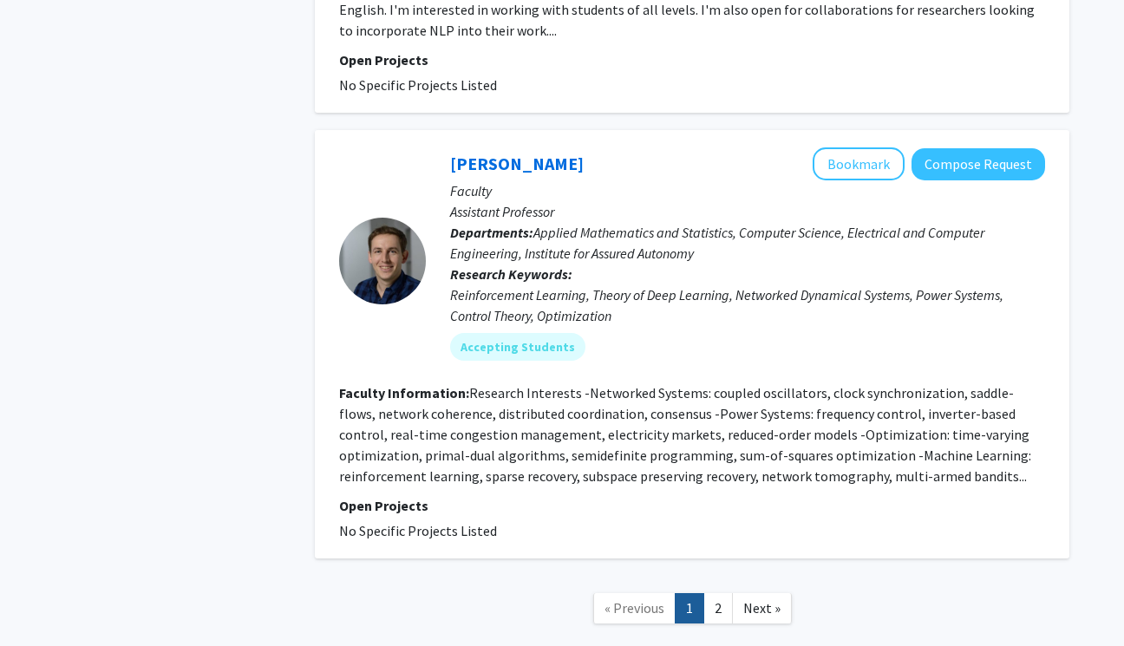
click at [722, 593] on link "2" at bounding box center [718, 608] width 29 height 30
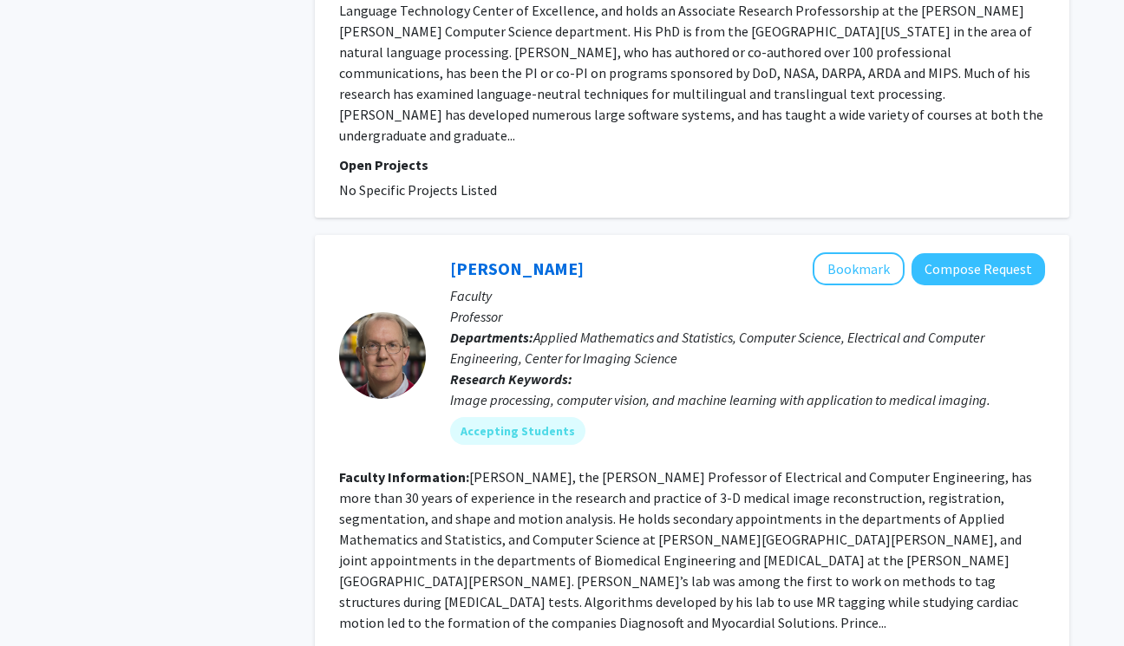
scroll to position [2875, 0]
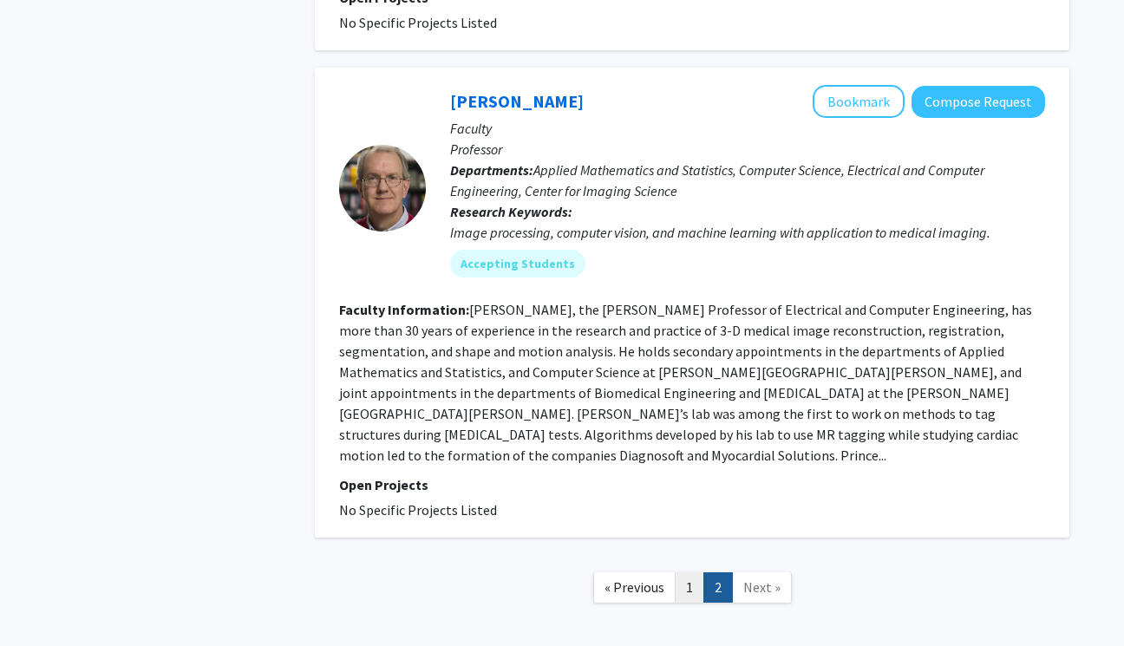
click at [697, 573] on link "1" at bounding box center [689, 588] width 29 height 30
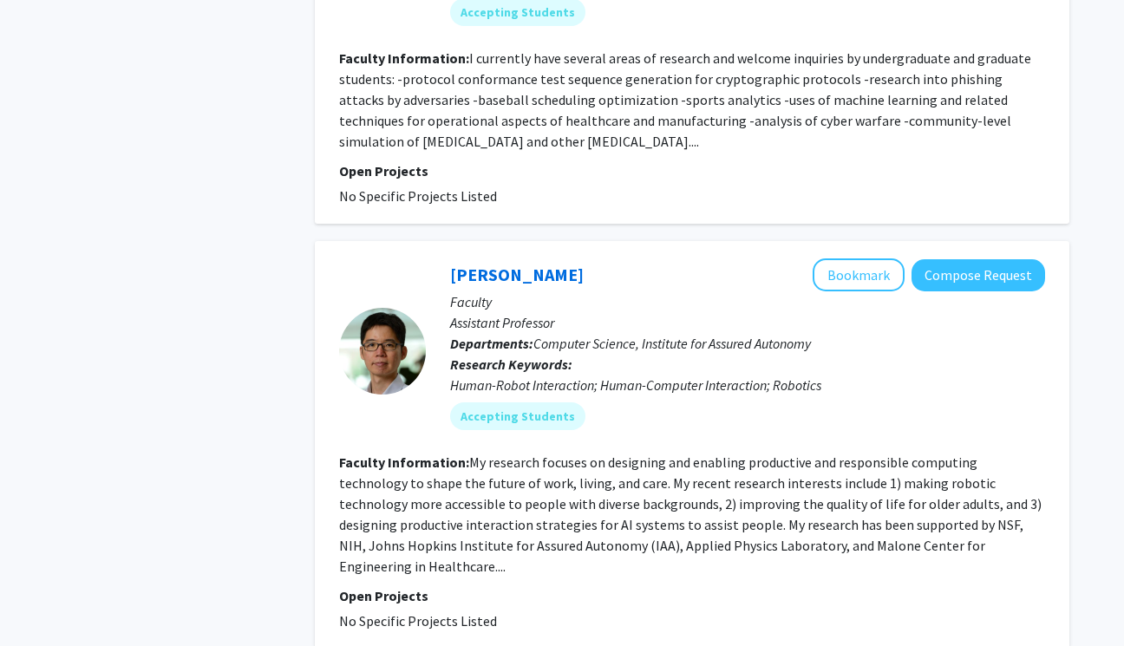
scroll to position [2082, 0]
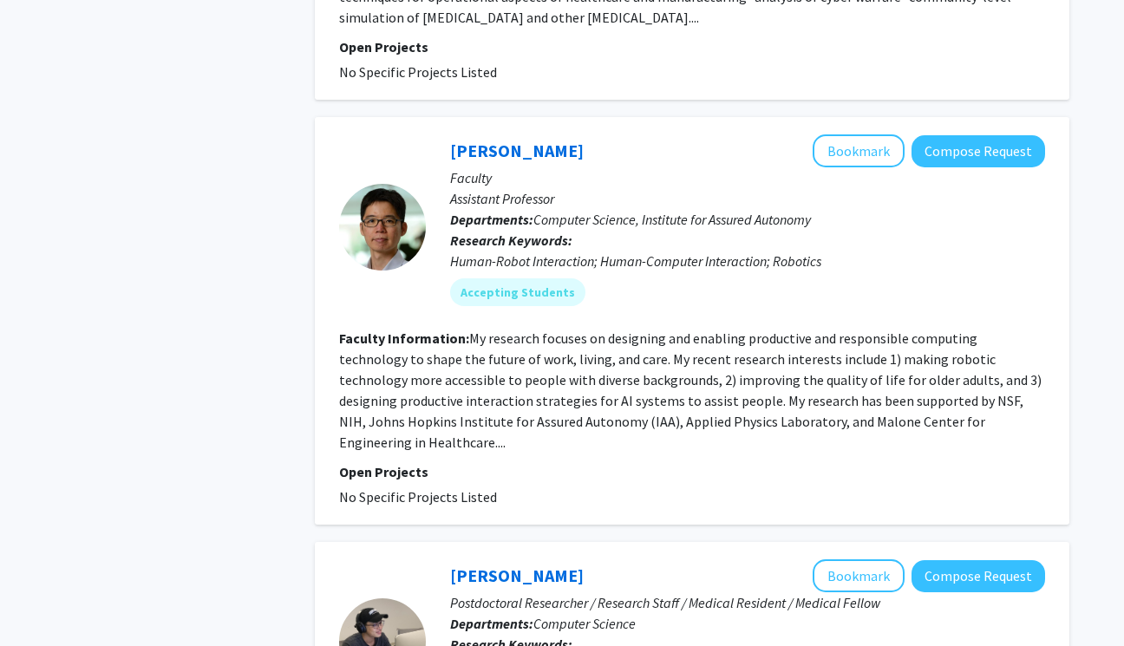
click at [659, 330] on fg-read-more "My research focuses on designing and enabling productive and responsible comput…" at bounding box center [690, 390] width 703 height 121
drag, startPoint x: 562, startPoint y: 280, endPoint x: 817, endPoint y: 285, distance: 255.1
click at [817, 328] on section "Faculty Information: My research focuses on designing and enabling productive a…" at bounding box center [692, 390] width 706 height 125
click at [739, 328] on section "Faculty Information: My research focuses on designing and enabling productive a…" at bounding box center [692, 390] width 706 height 125
click at [504, 140] on link "[PERSON_NAME]" at bounding box center [517, 151] width 134 height 22
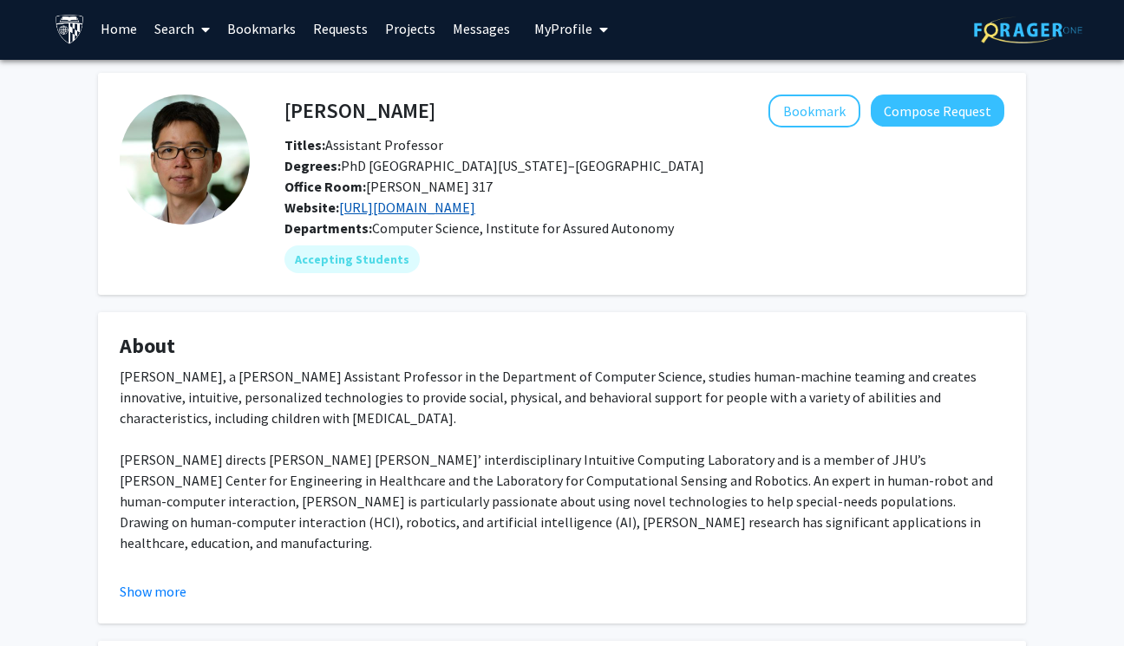
scroll to position [3, 0]
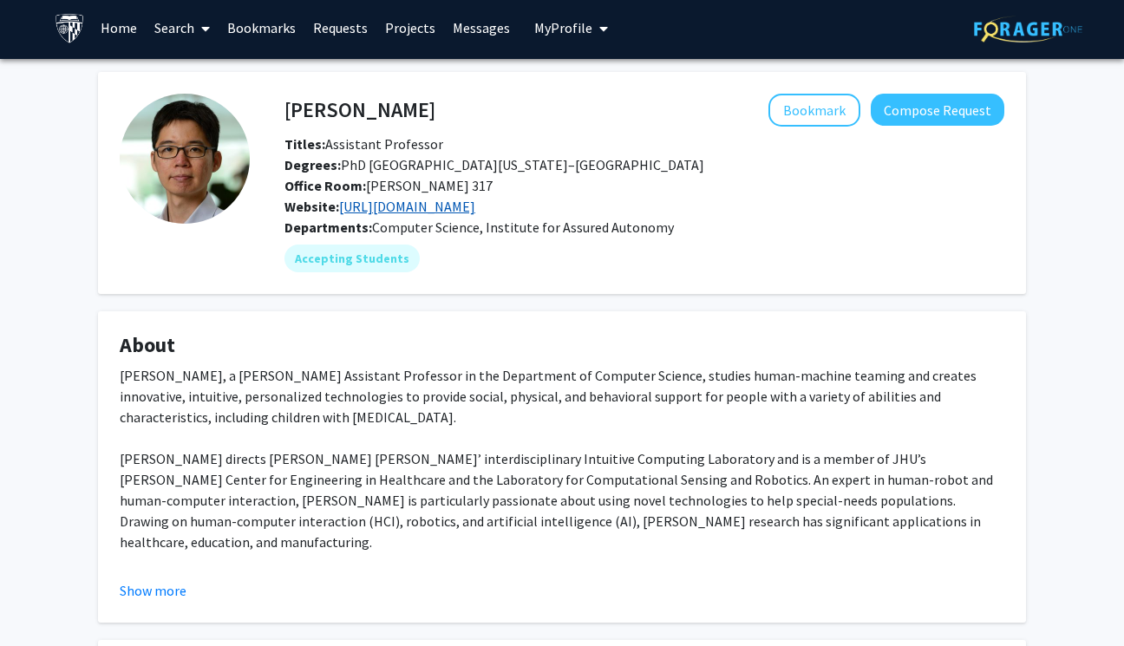
click at [475, 213] on link "[URL][DOMAIN_NAME]" at bounding box center [407, 206] width 136 height 17
